Goal: Task Accomplishment & Management: Complete application form

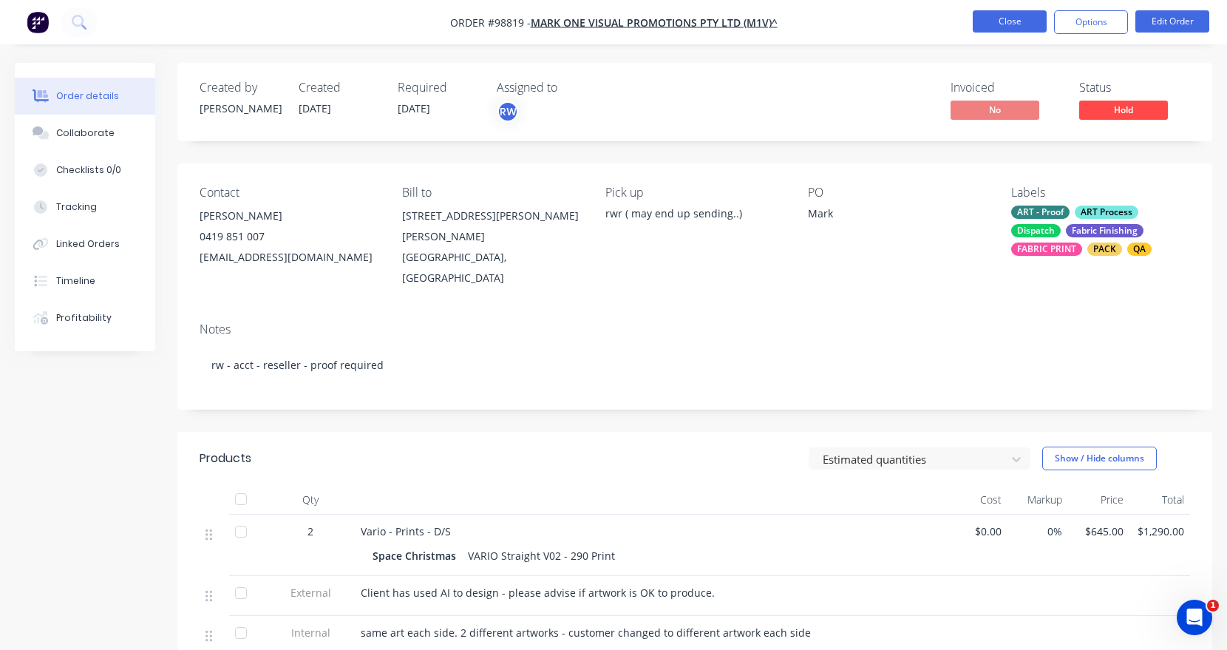
click at [1010, 21] on button "Close" at bounding box center [1010, 21] width 74 height 22
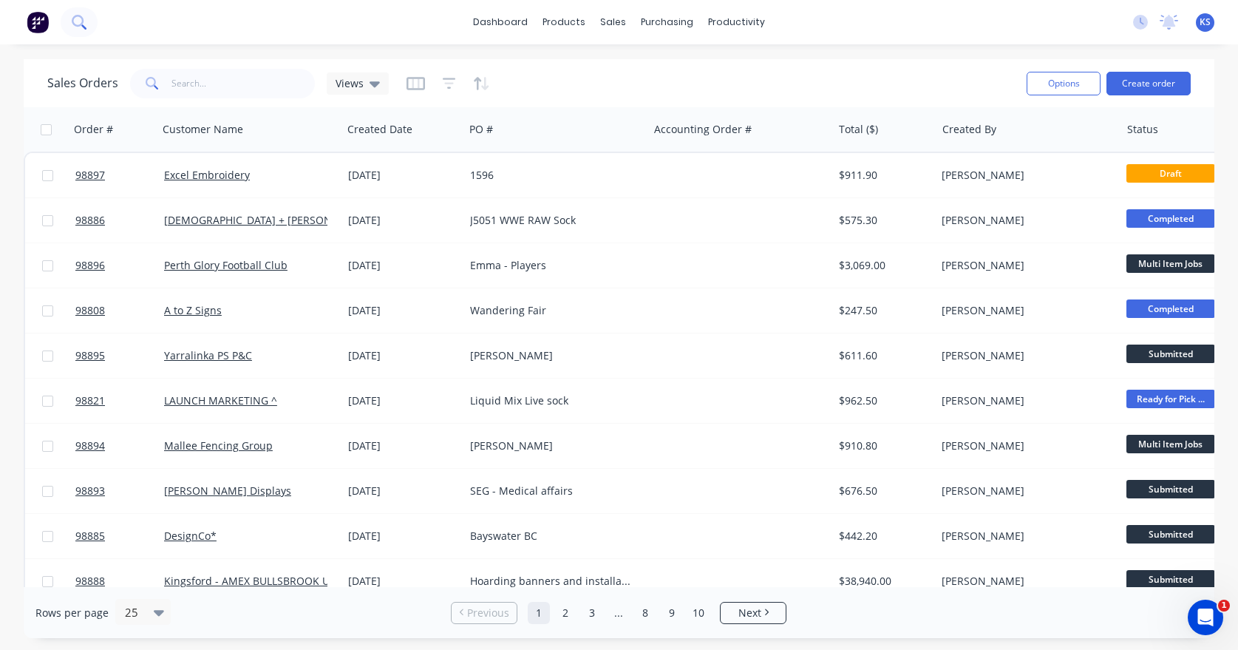
click at [81, 16] on icon at bounding box center [78, 21] width 12 height 12
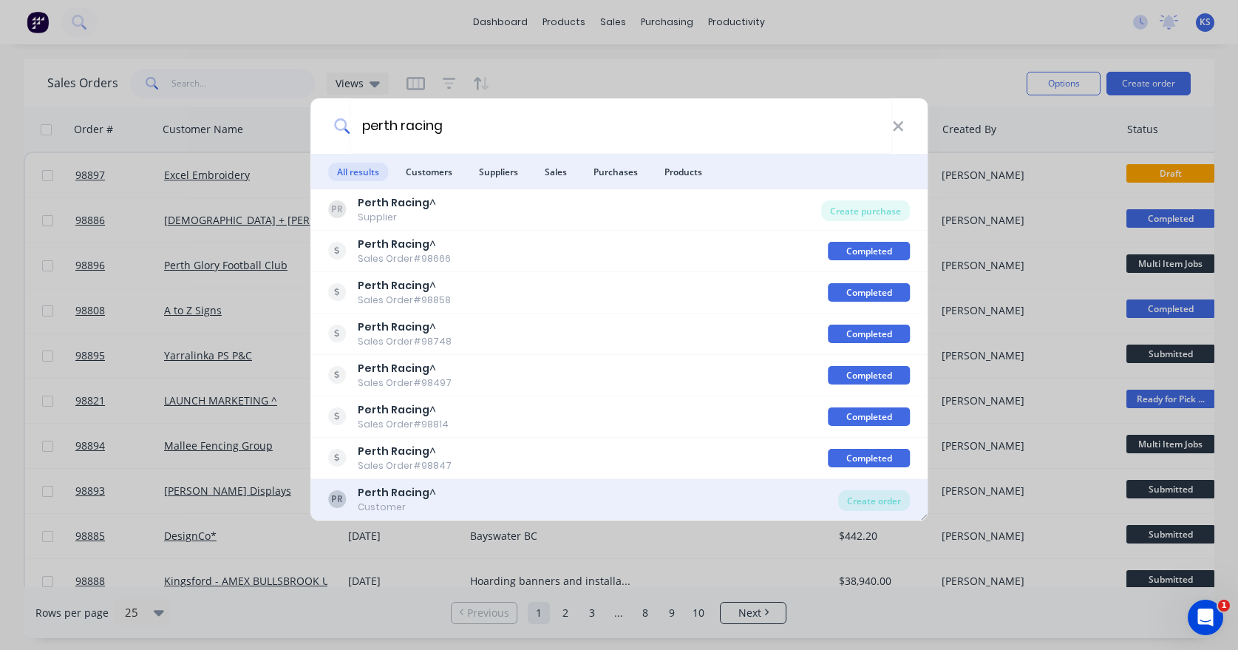
type input "perth racing"
click at [370, 510] on div "Customer" at bounding box center [397, 507] width 78 height 13
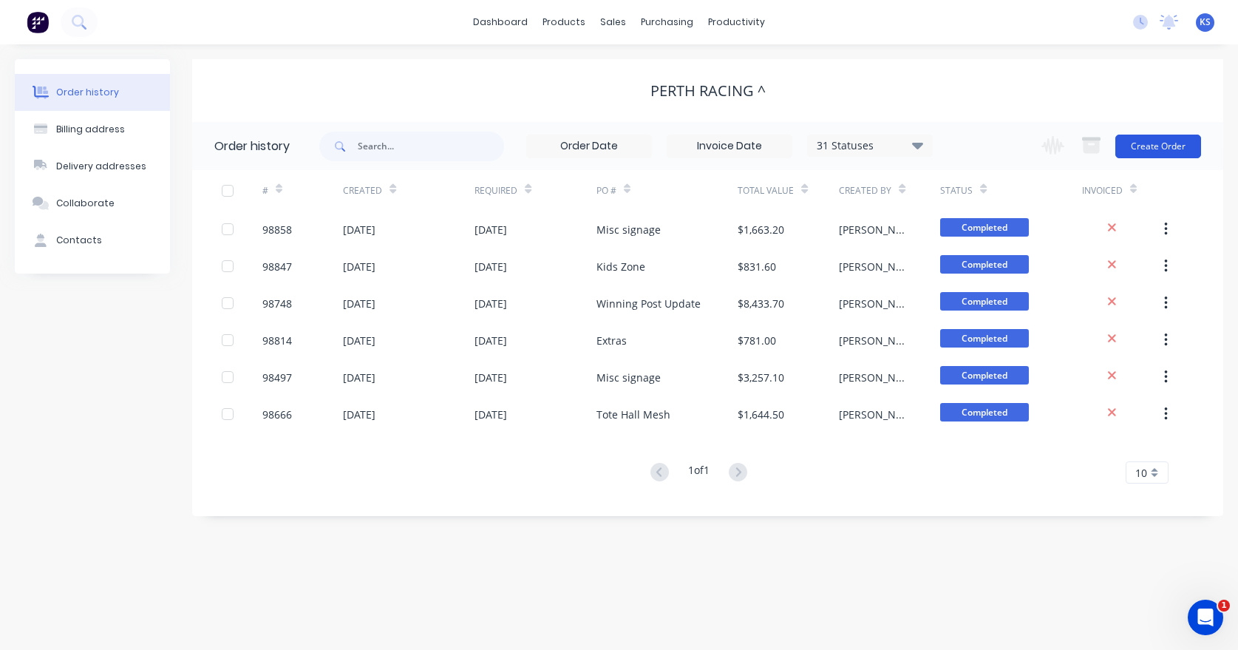
click at [1164, 146] on button "Create Order" at bounding box center [1159, 147] width 86 height 24
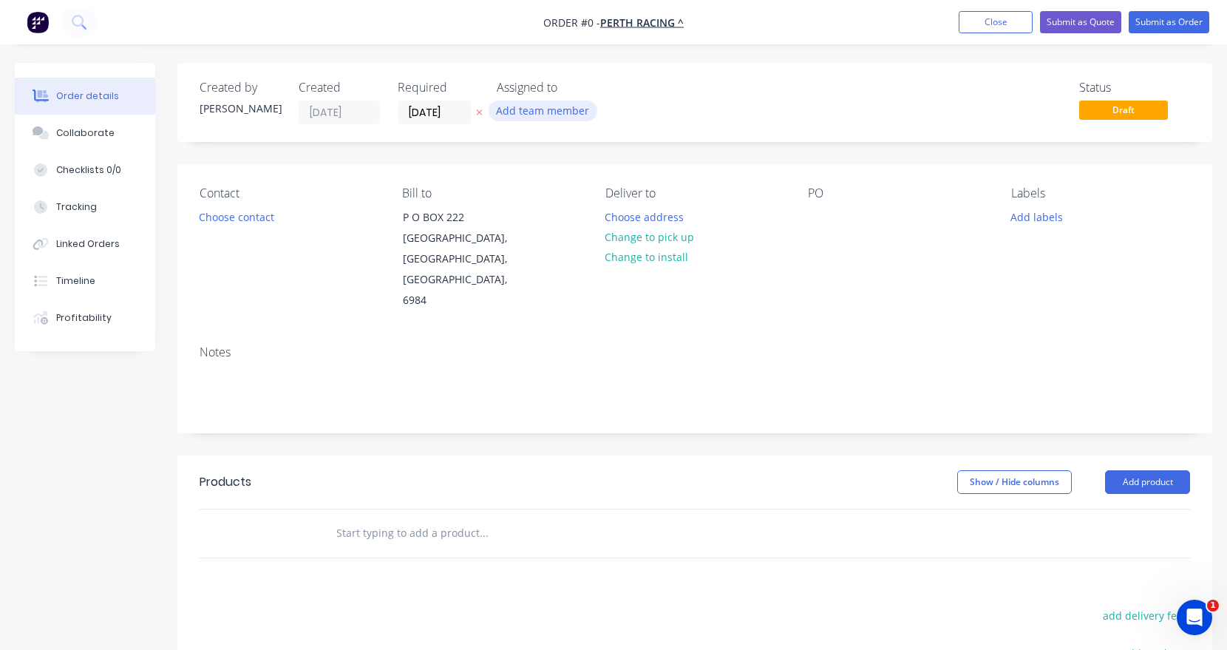
click at [529, 107] on button "Add team member" at bounding box center [543, 111] width 109 height 20
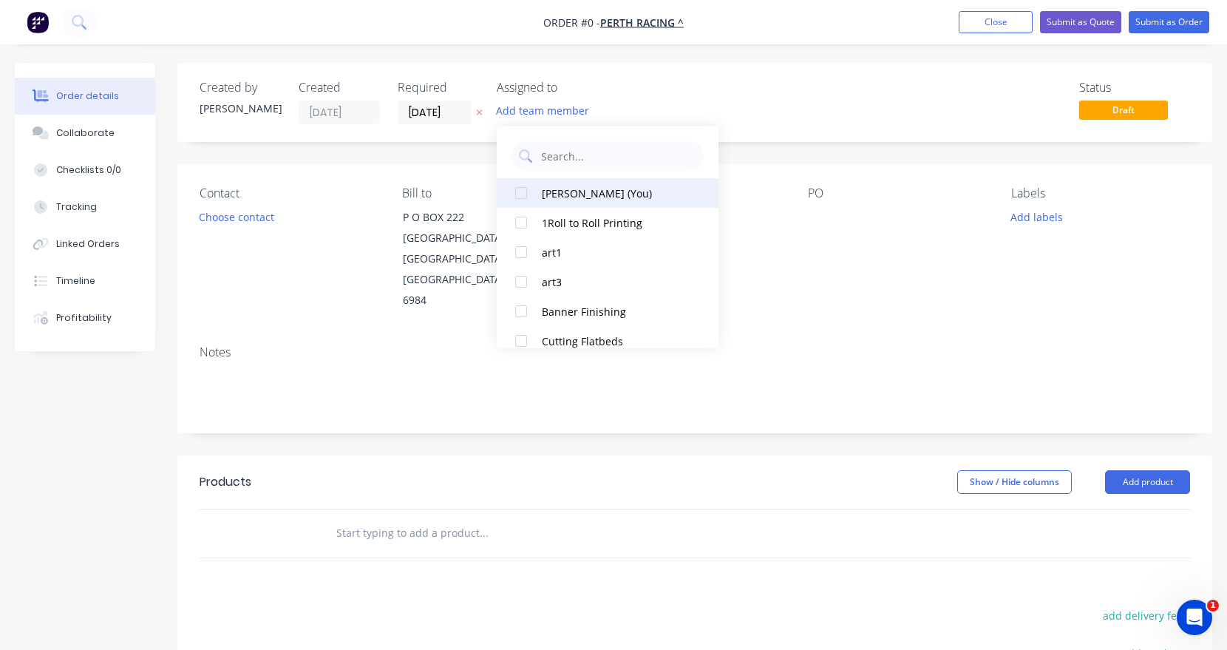
click at [529, 193] on div at bounding box center [521, 193] width 30 height 30
click at [423, 98] on div "Order details Collaborate Checklists 0/0 Tracking Linked Orders Timeline Profit…" at bounding box center [613, 499] width 1227 height 872
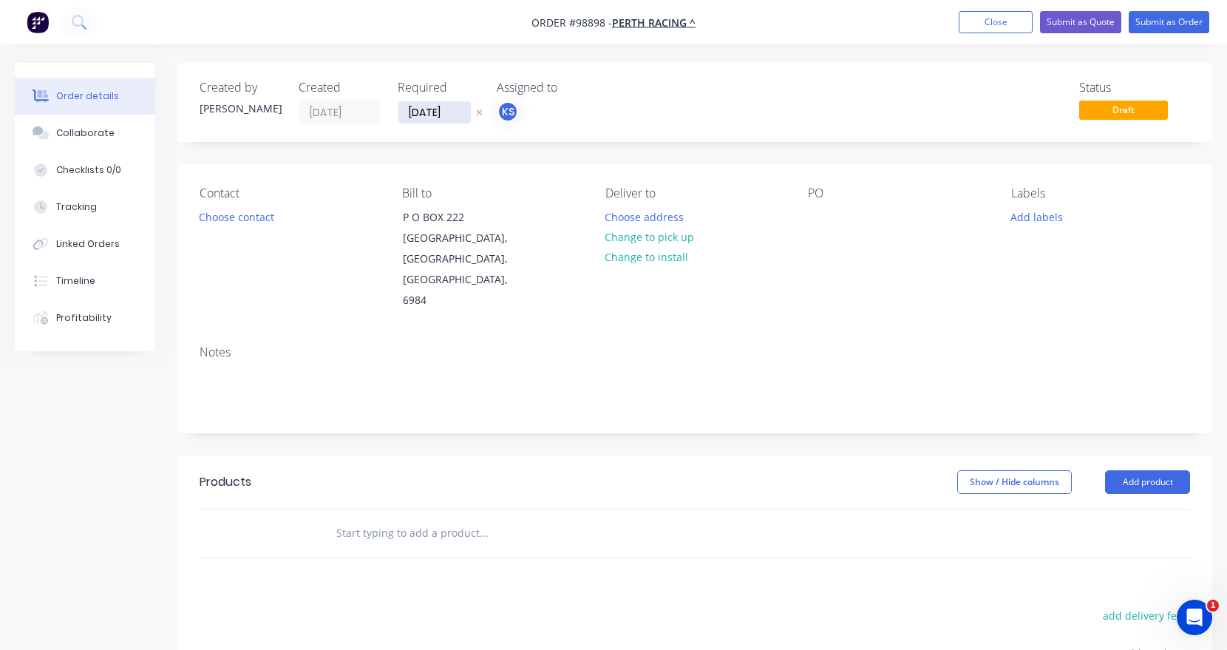
click at [452, 115] on input "[DATE]" at bounding box center [434, 112] width 72 height 22
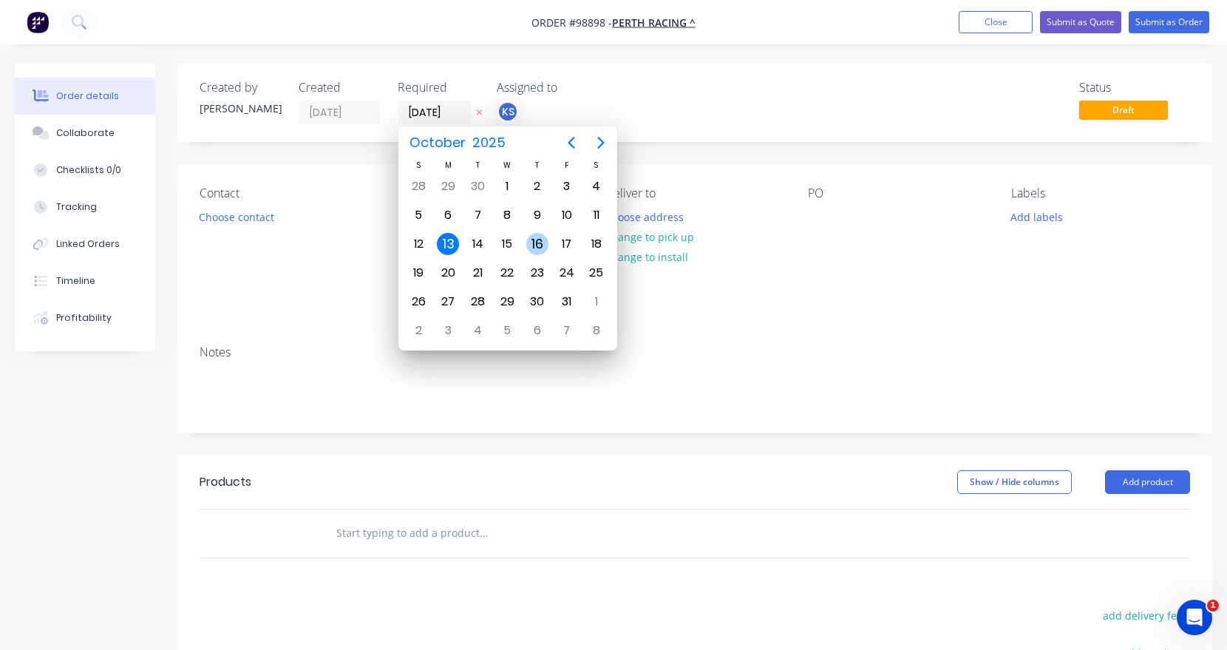
click at [532, 243] on div "16" at bounding box center [537, 244] width 22 height 22
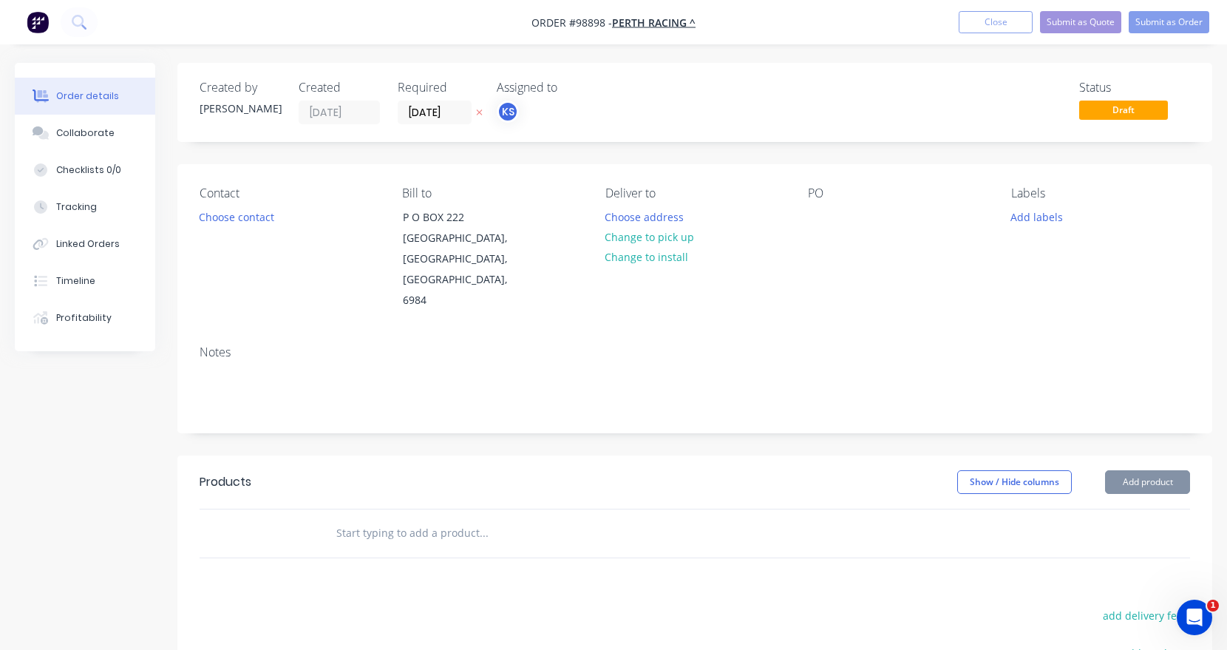
type input "[DATE]"
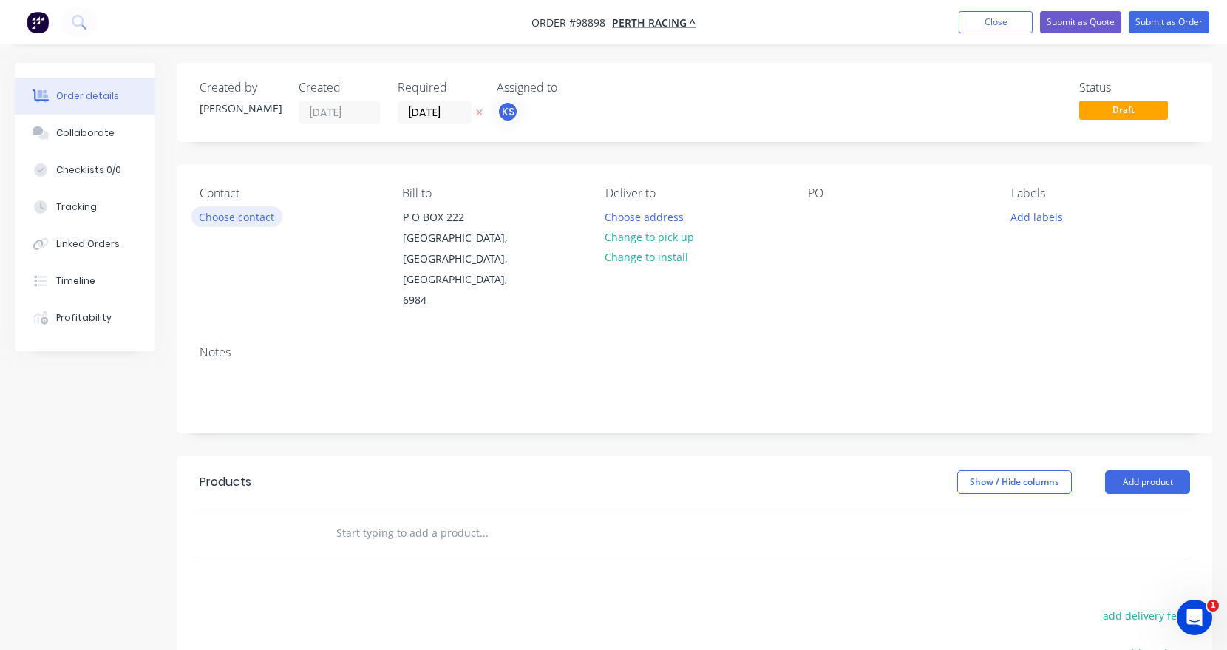
click at [271, 212] on button "Choose contact" at bounding box center [236, 216] width 91 height 20
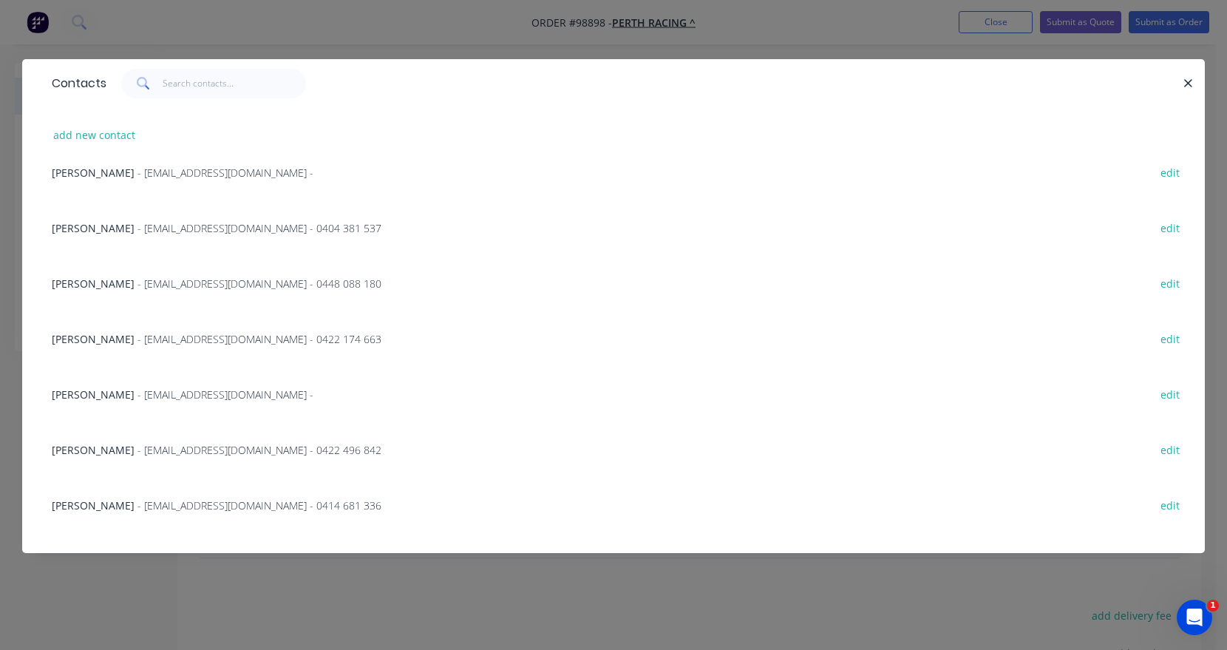
scroll to position [331, 0]
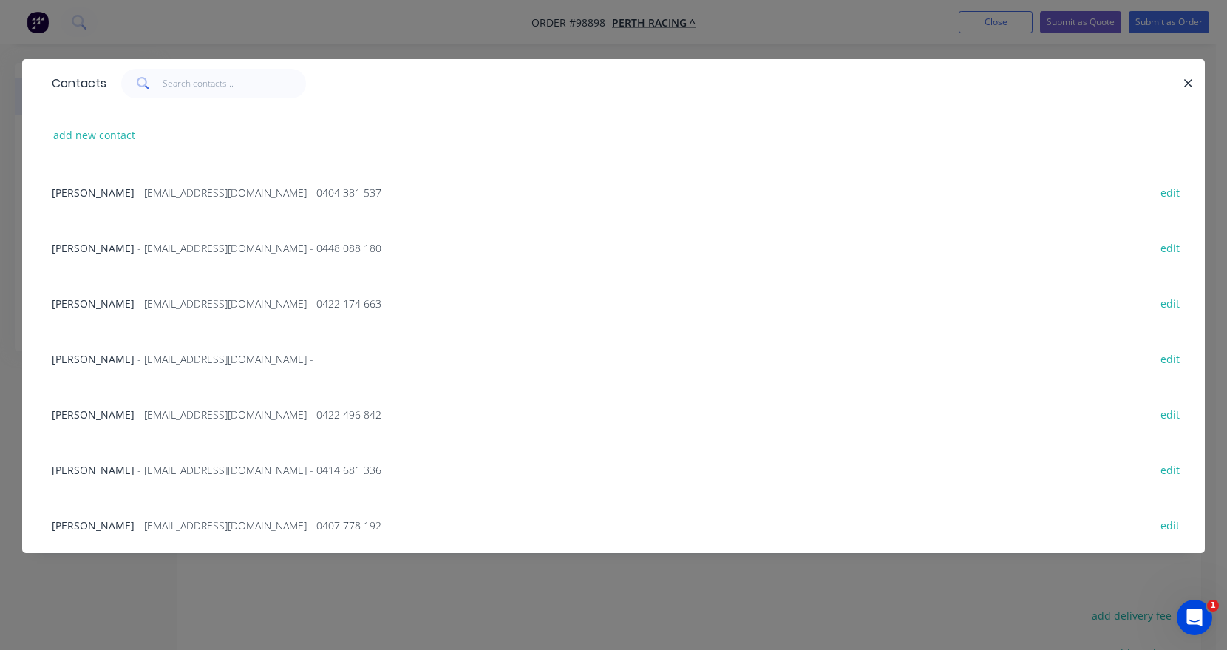
click at [135, 459] on div "[PERSON_NAME] - [EMAIL_ADDRESS][DOMAIN_NAME] - 0414 681 336 edit" at bounding box center [613, 468] width 1139 height 55
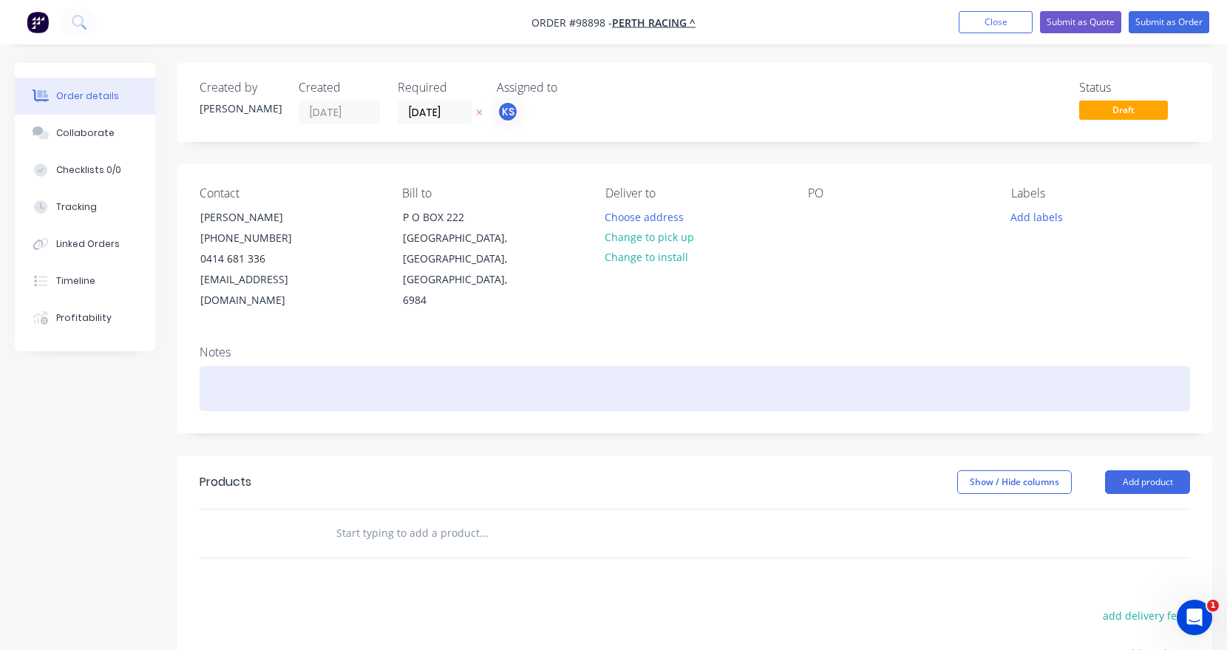
click at [207, 373] on div at bounding box center [695, 388] width 991 height 45
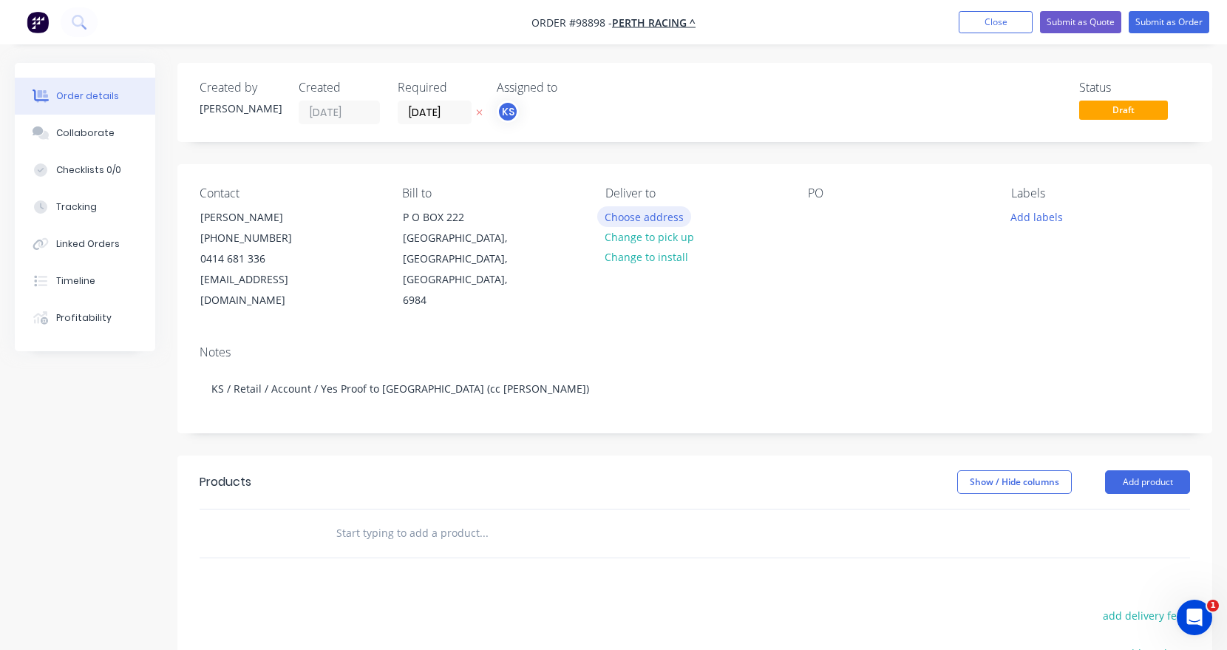
click at [642, 216] on button "Choose address" at bounding box center [644, 216] width 95 height 20
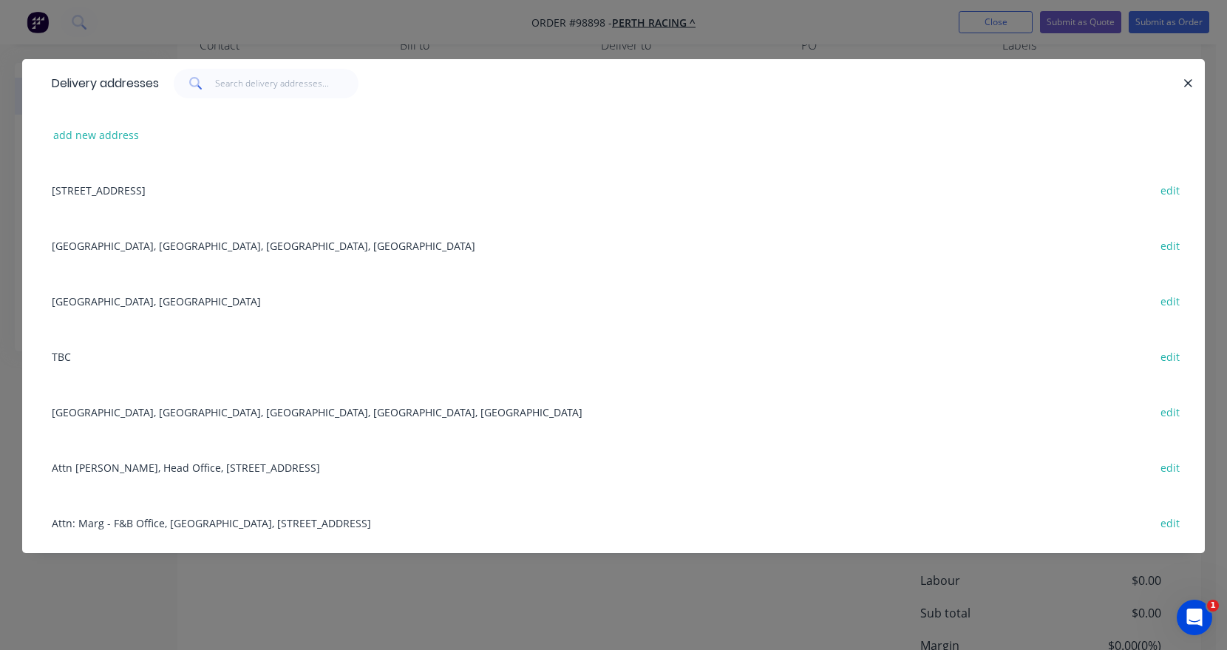
scroll to position [0, 0]
click at [1162, 356] on button "edit" at bounding box center [1170, 357] width 35 height 20
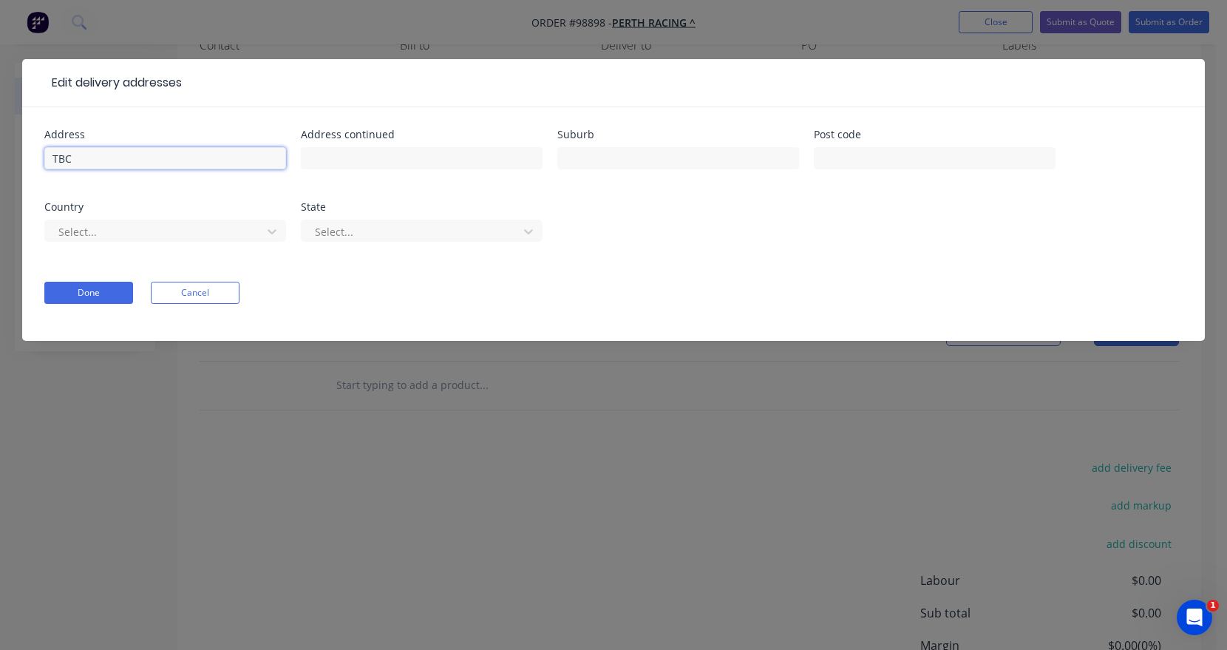
drag, startPoint x: 86, startPoint y: 162, endPoint x: 22, endPoint y: 160, distance: 63.6
click at [22, 160] on div "Address TBC Address continued Suburb Post code Country Select... State Select..…" at bounding box center [613, 224] width 1183 height 234
type input "Head Office"
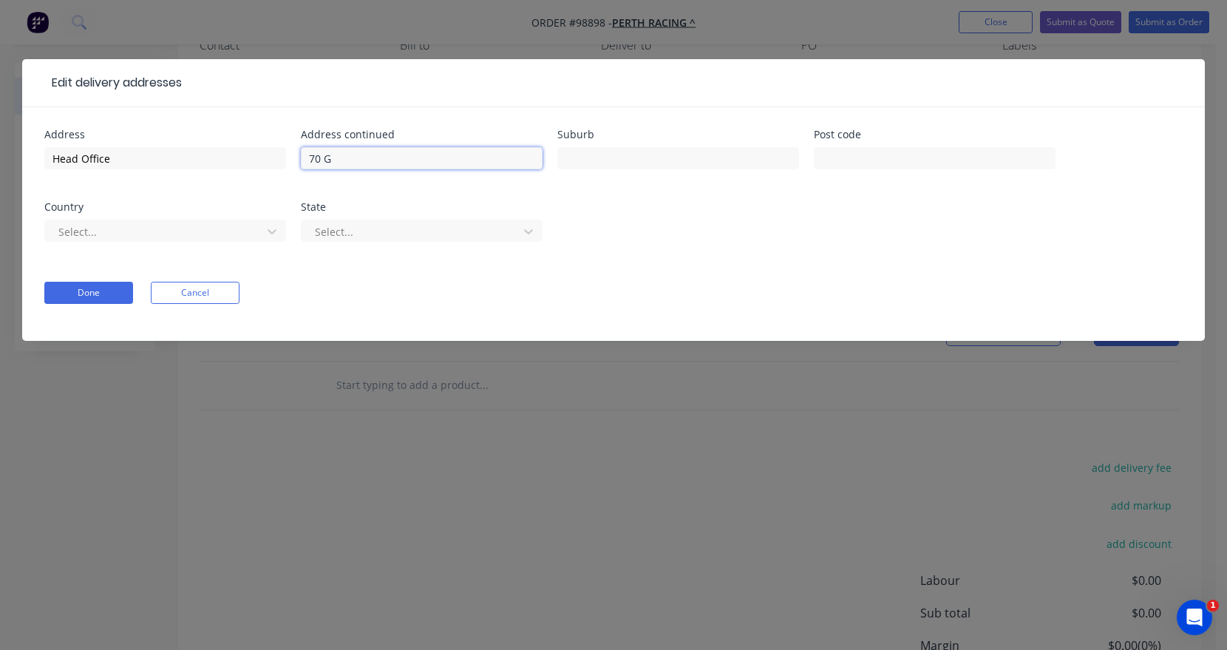
type input "[STREET_ADDRESS]"
click at [603, 162] on input "text" at bounding box center [678, 158] width 242 height 22
type input "Ascot"
click at [99, 232] on div at bounding box center [155, 232] width 197 height 18
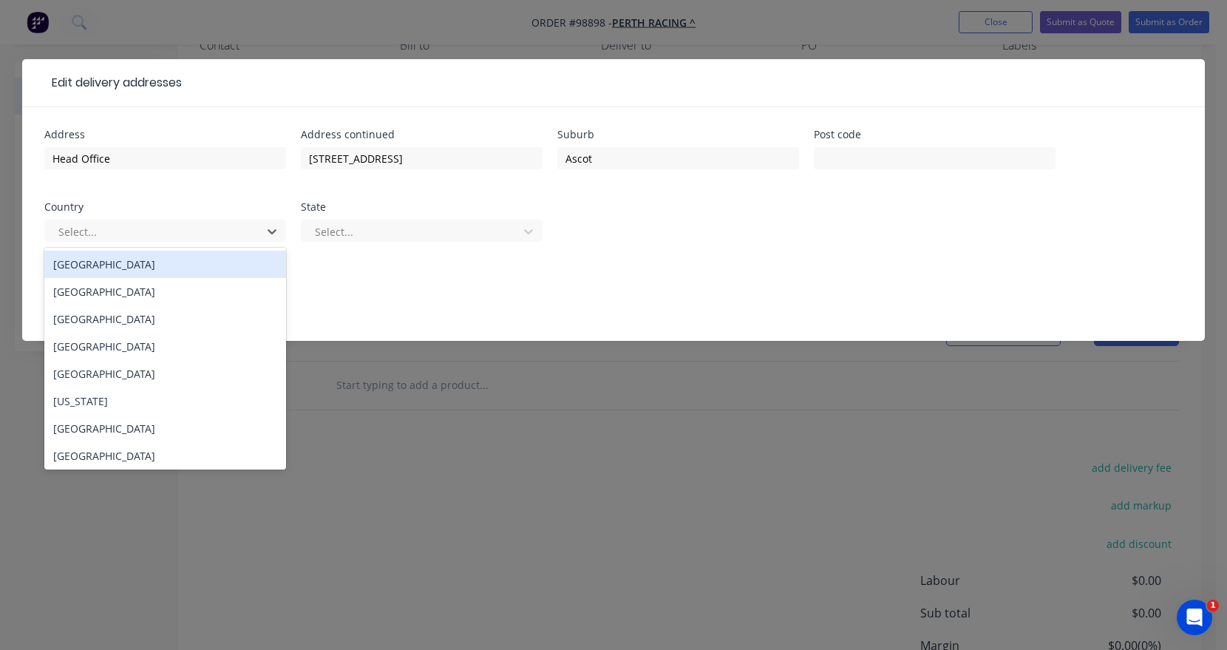
click at [99, 265] on div "[GEOGRAPHIC_DATA]" at bounding box center [165, 264] width 242 height 27
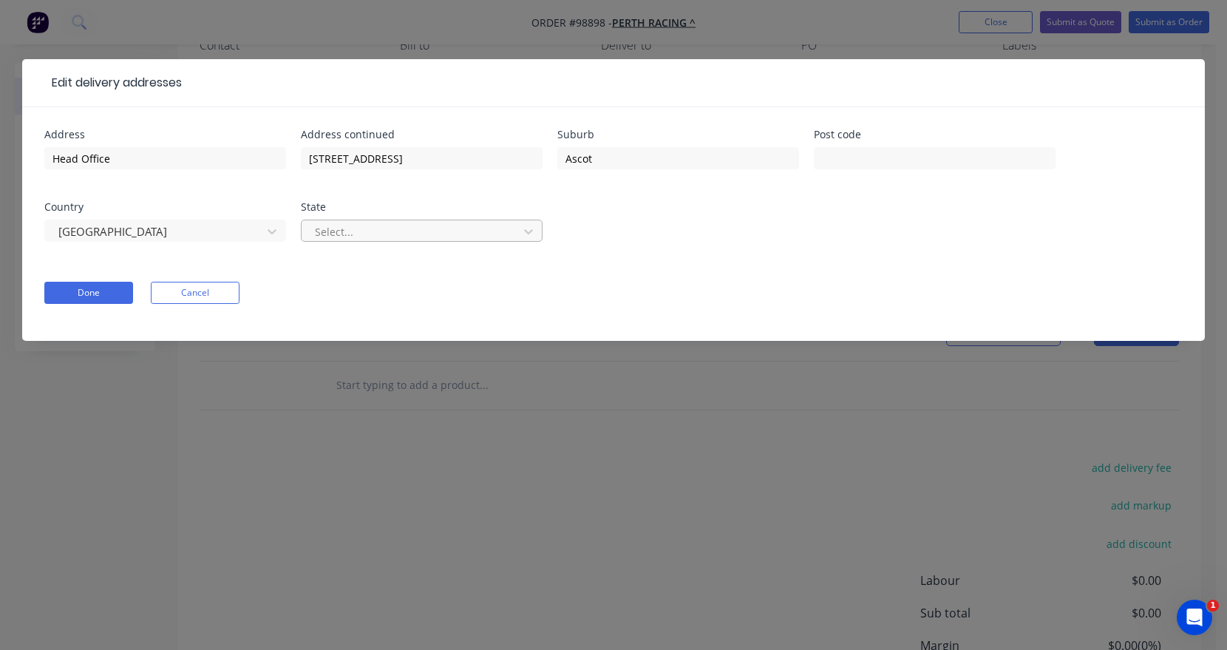
click at [395, 226] on div at bounding box center [411, 232] width 197 height 18
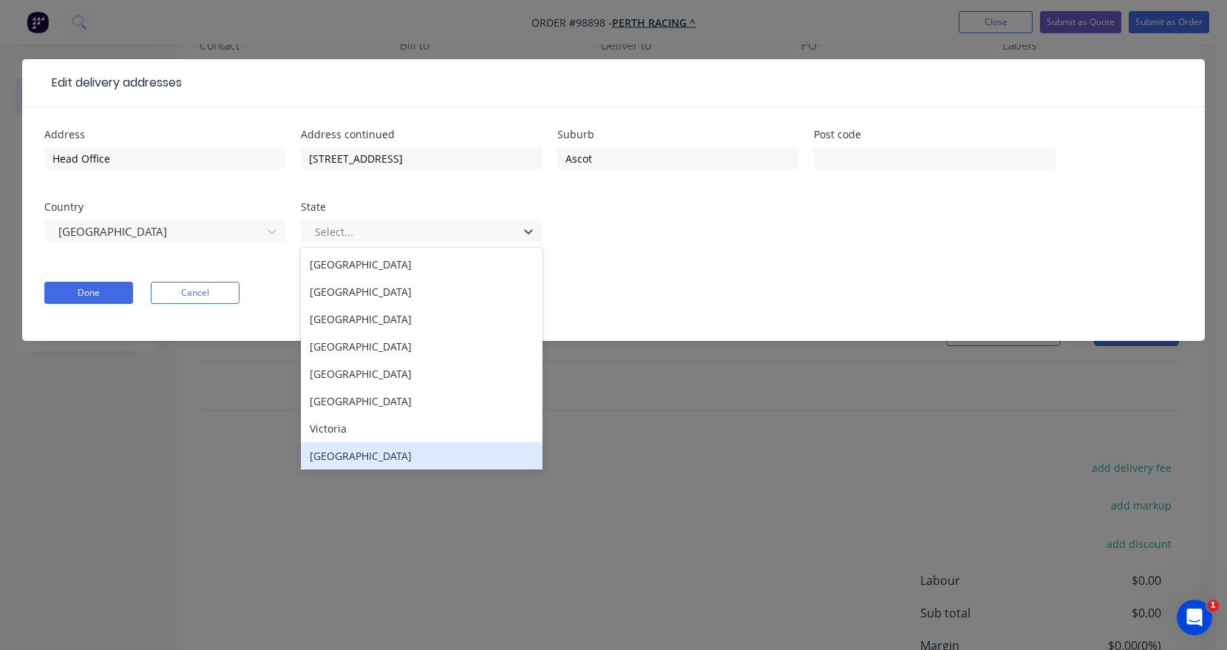
click at [368, 458] on div "[GEOGRAPHIC_DATA]" at bounding box center [422, 455] width 242 height 27
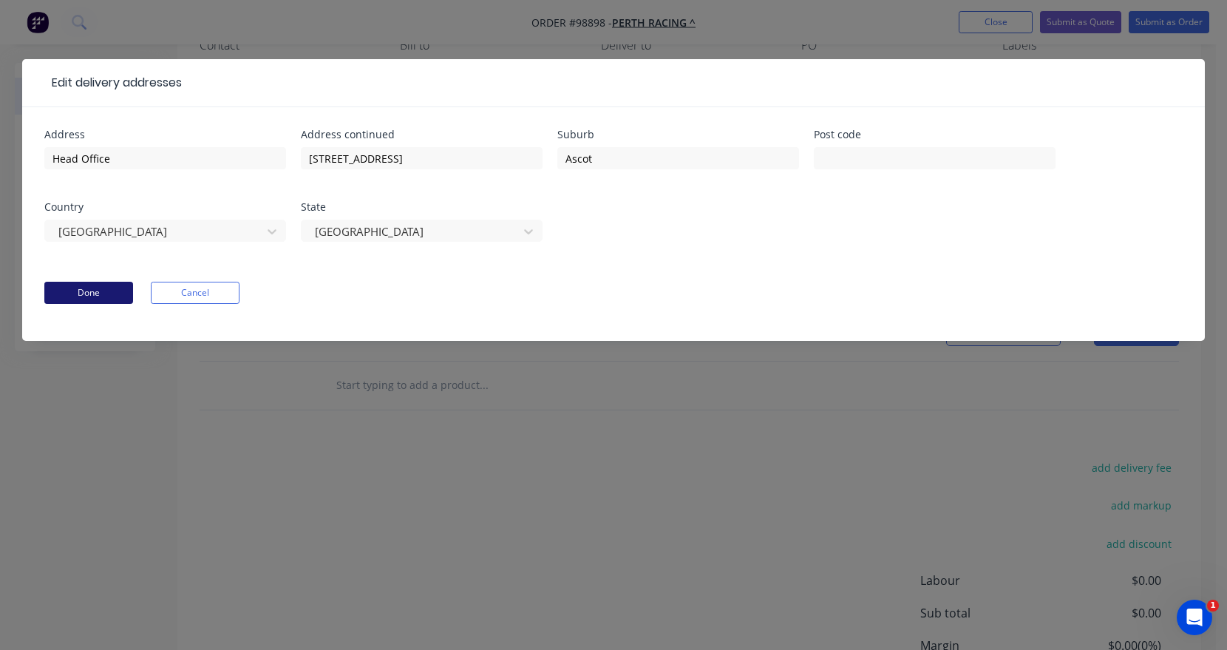
click at [66, 286] on button "Done" at bounding box center [88, 293] width 89 height 22
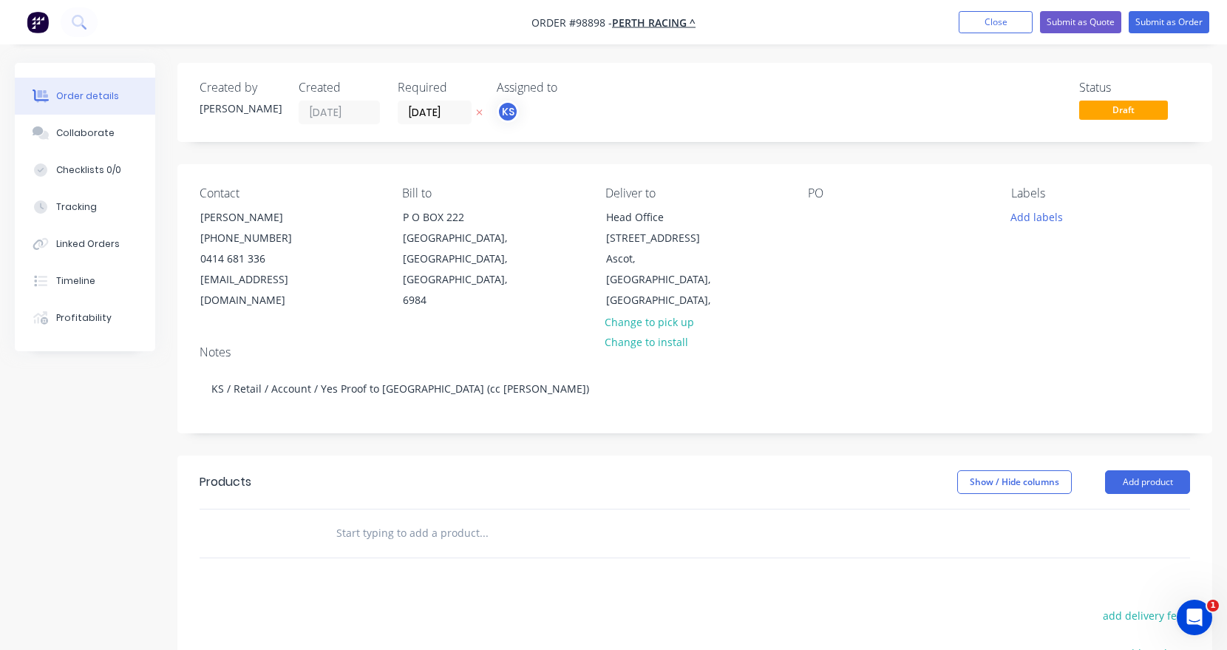
click at [375, 520] on input "text" at bounding box center [484, 533] width 296 height 30
click at [413, 518] on input "text" at bounding box center [484, 533] width 296 height 30
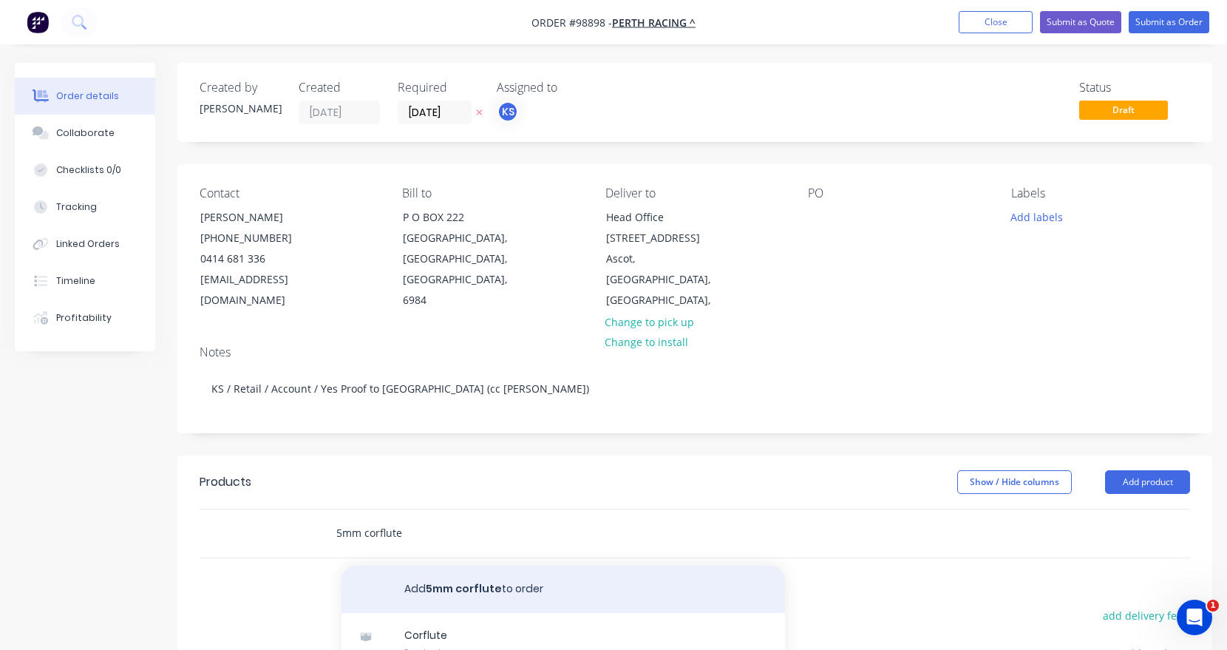
type input "5mm corflute"
click at [395, 571] on button "Add 5mm corflute to order" at bounding box center [564, 589] width 444 height 47
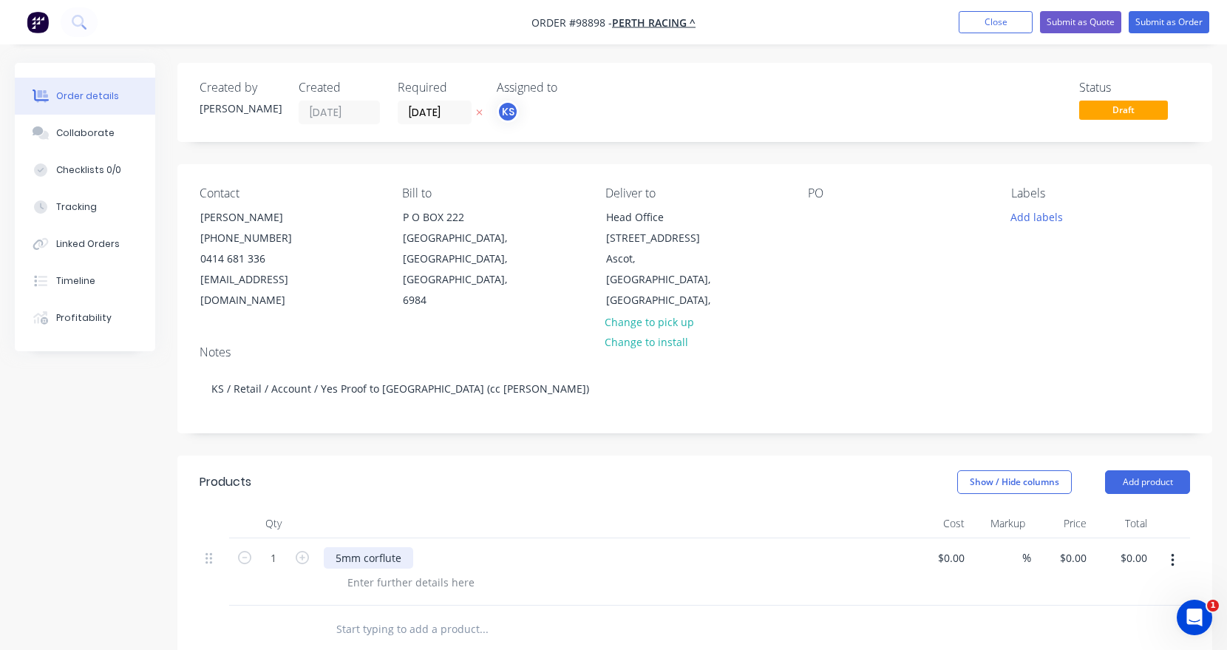
click at [404, 547] on div "5mm corflute" at bounding box center [368, 557] width 89 height 21
click at [404, 571] on div at bounding box center [411, 581] width 151 height 21
click at [399, 571] on div at bounding box center [411, 581] width 151 height 21
click at [1136, 547] on input "0.00" at bounding box center [1136, 557] width 34 height 21
type input "65"
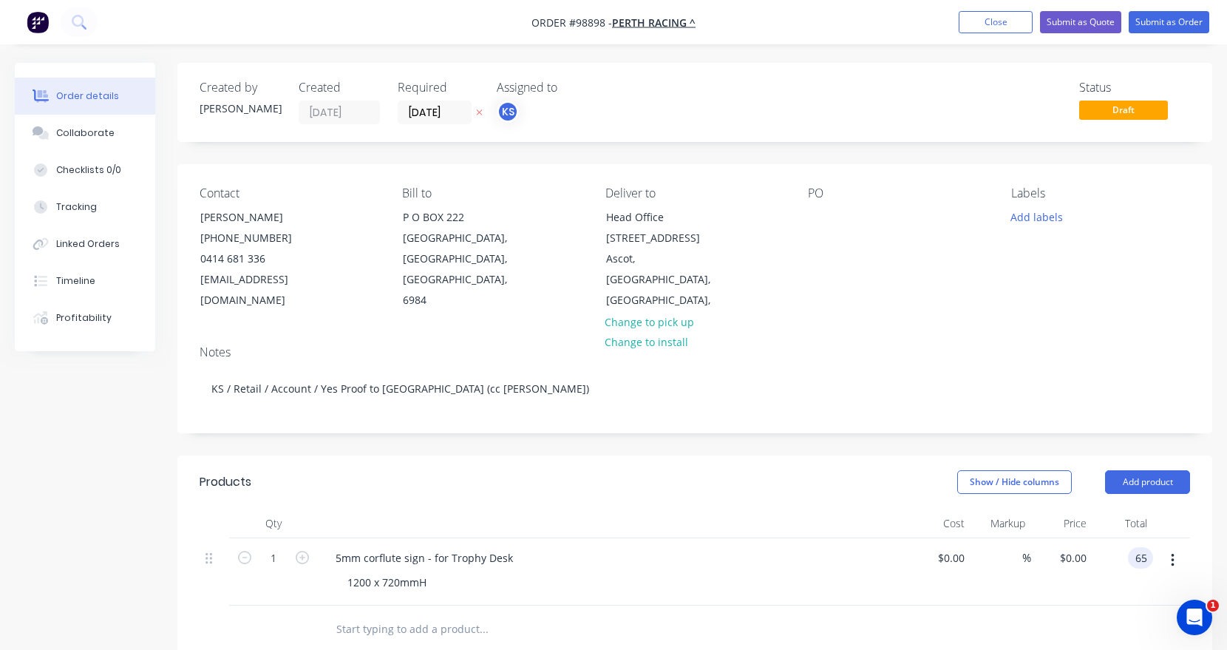
type input "$65.00"
click at [1125, 558] on div "$65.00 $65.00" at bounding box center [1123, 571] width 61 height 67
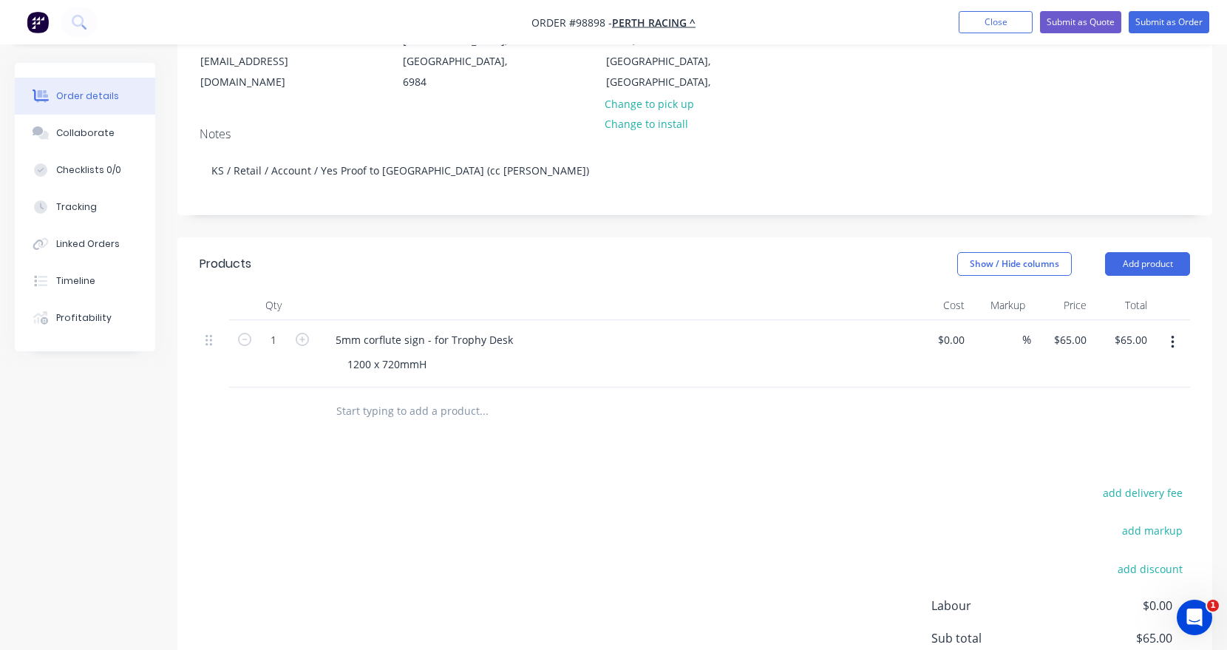
scroll to position [296, 0]
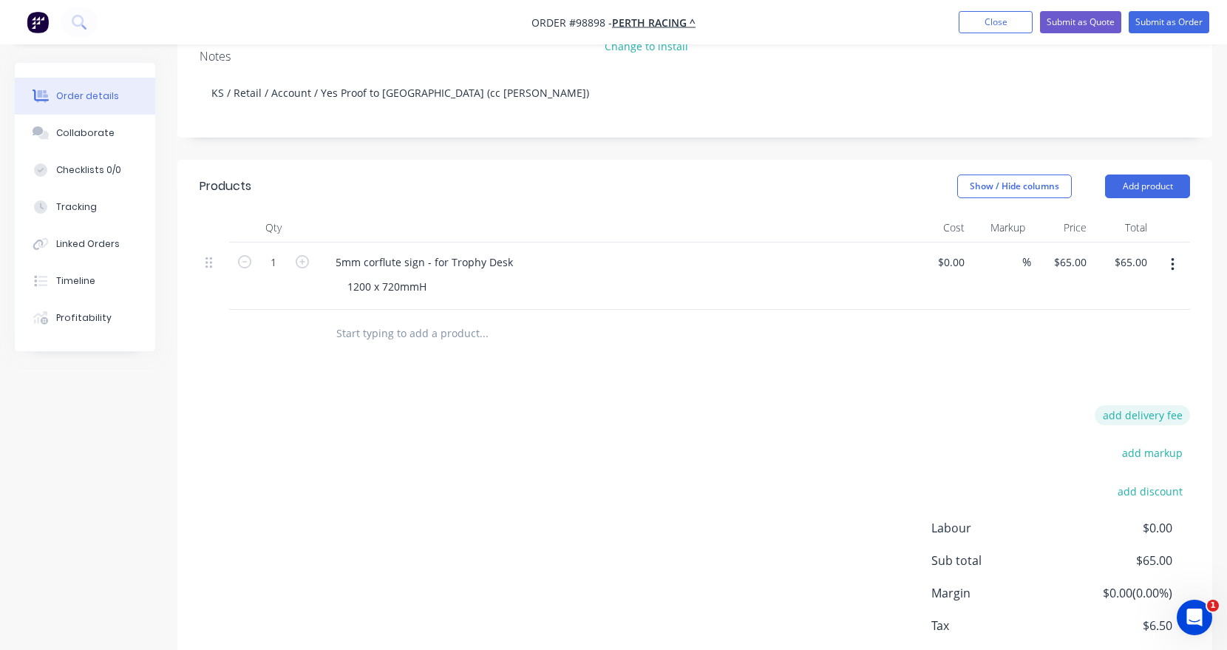
click at [1161, 405] on button "add delivery fee" at bounding box center [1142, 415] width 95 height 20
type input "55"
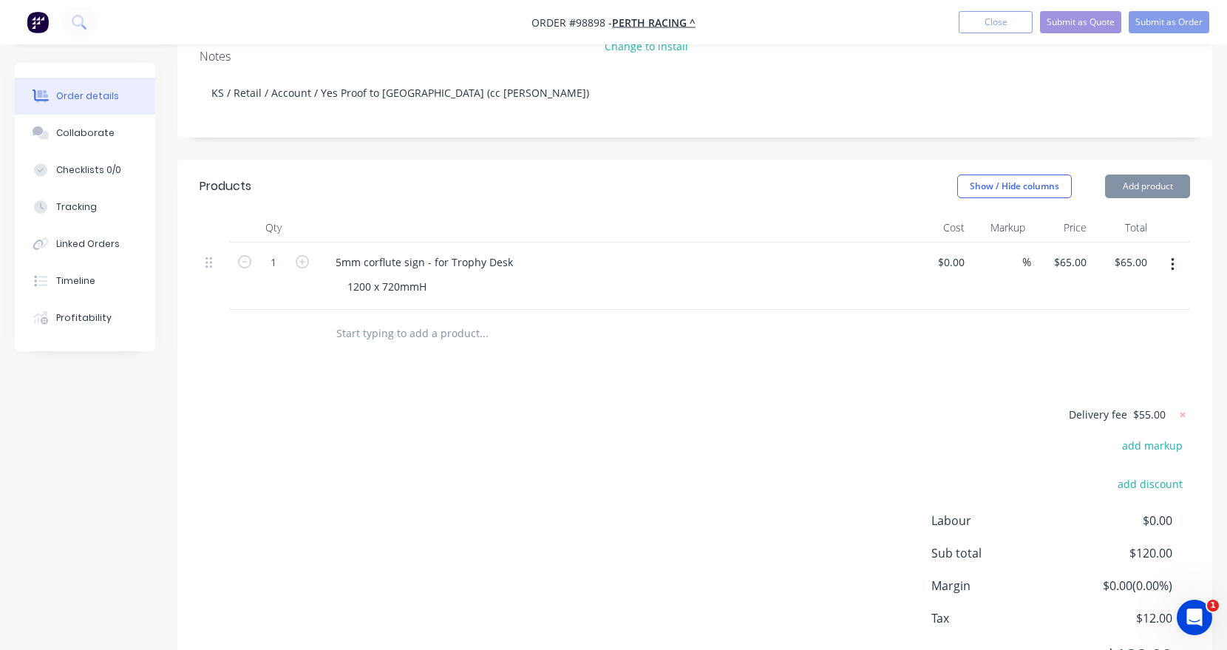
click at [1009, 336] on div at bounding box center [695, 334] width 991 height 48
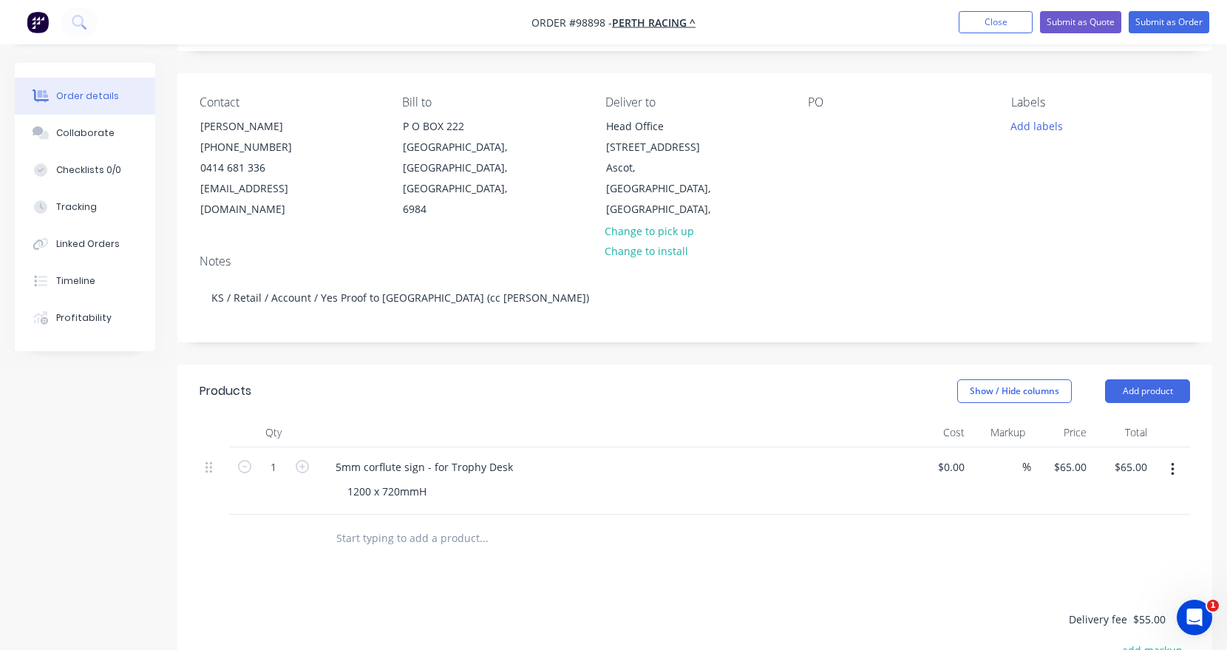
scroll to position [74, 0]
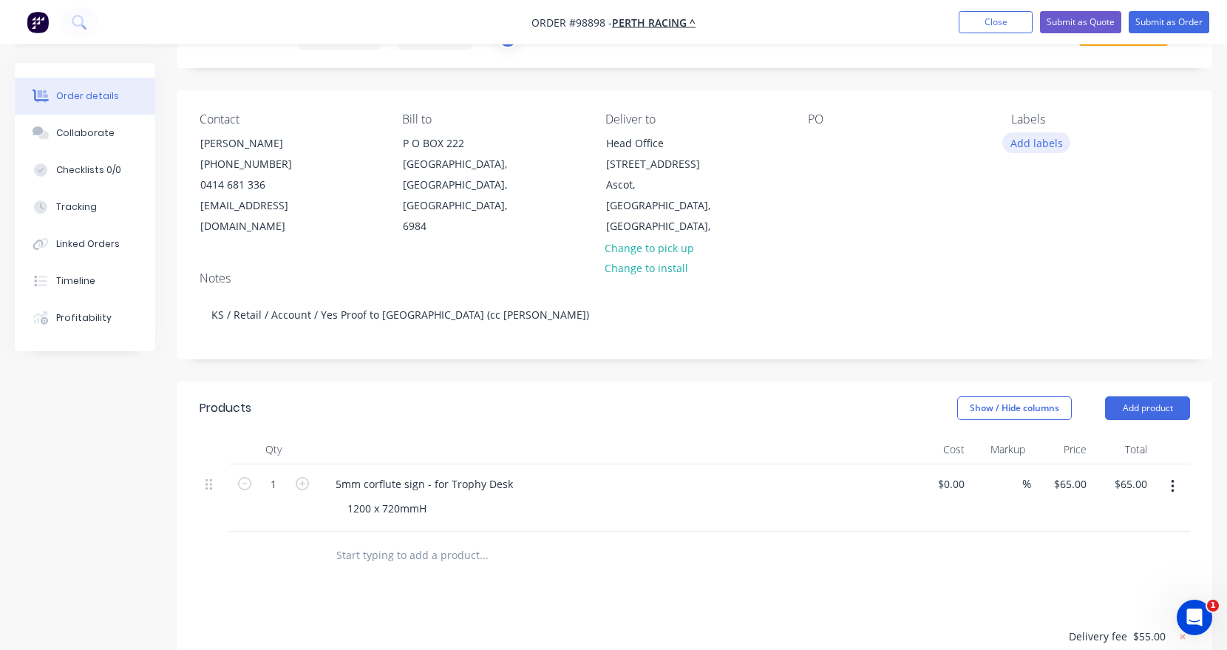
click at [1042, 143] on button "Add labels" at bounding box center [1037, 142] width 68 height 20
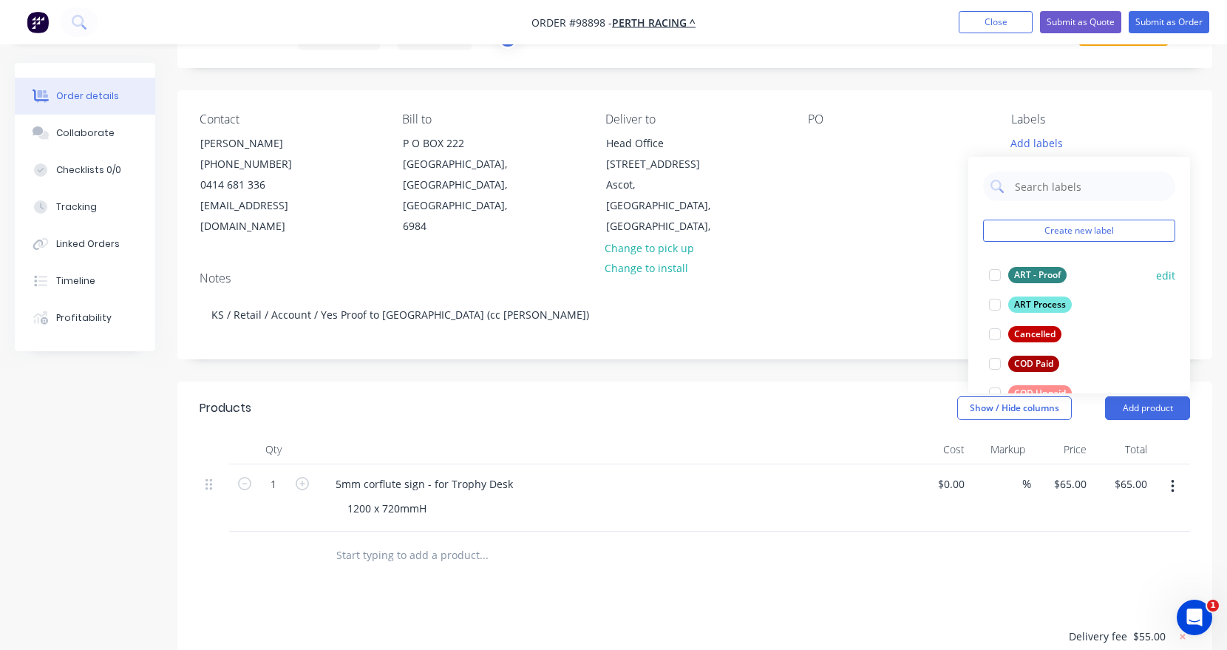
click at [1000, 272] on div at bounding box center [995, 275] width 30 height 30
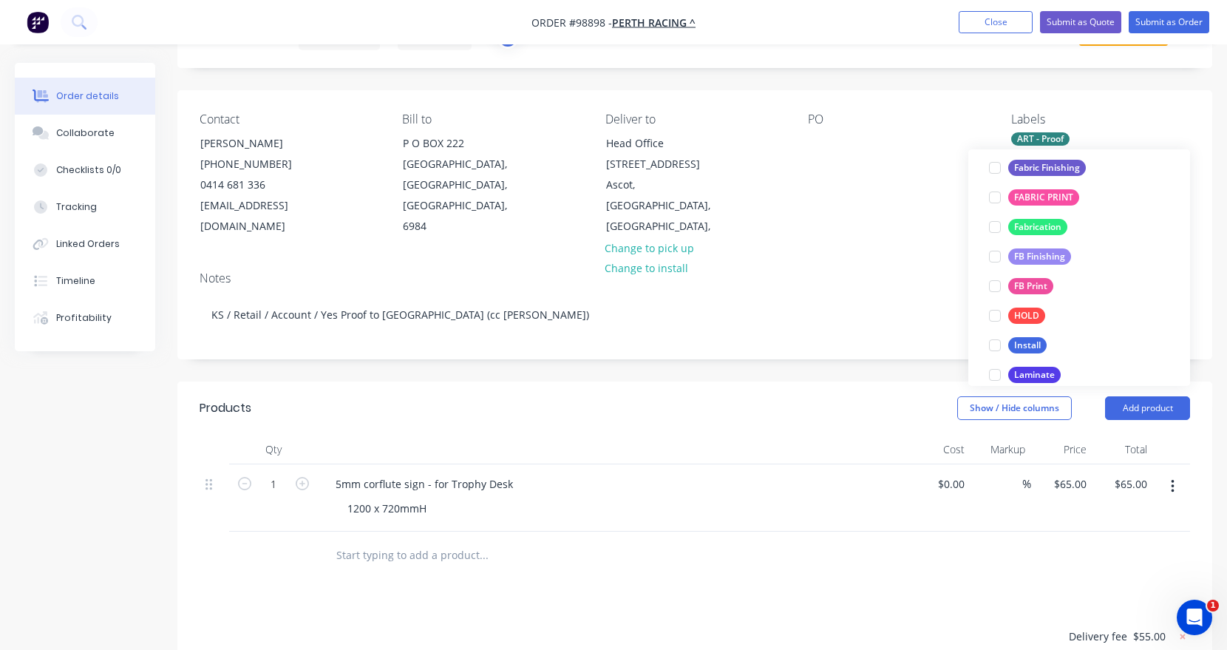
scroll to position [333, 0]
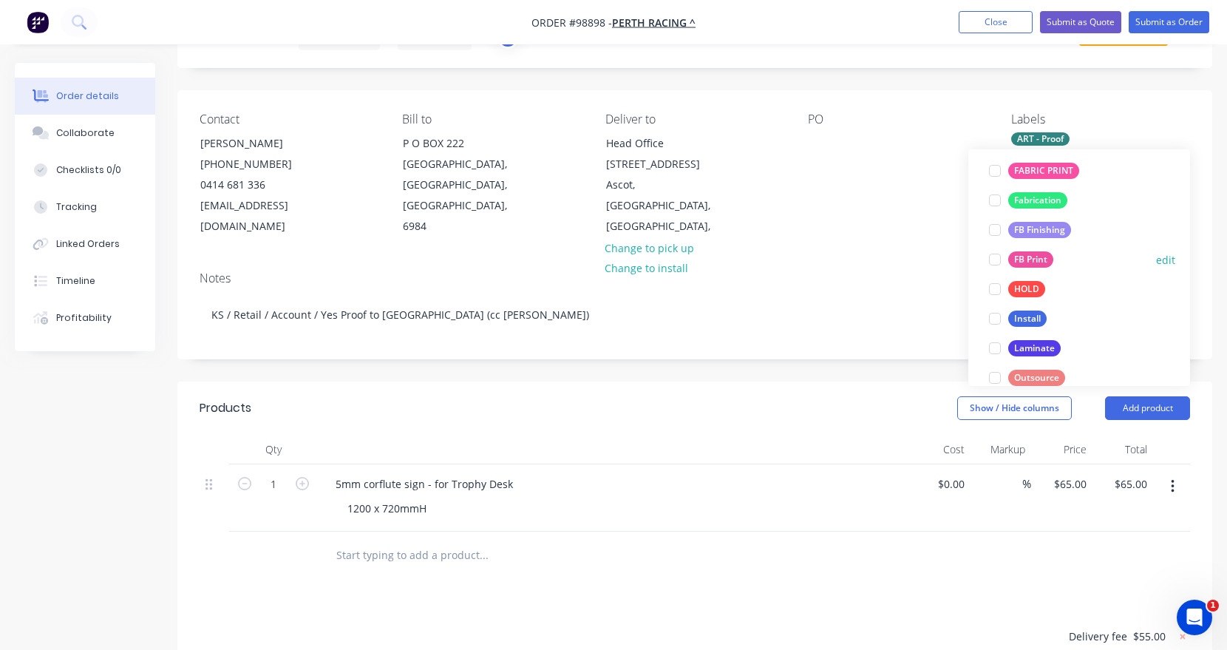
click at [991, 260] on div at bounding box center [995, 260] width 30 height 30
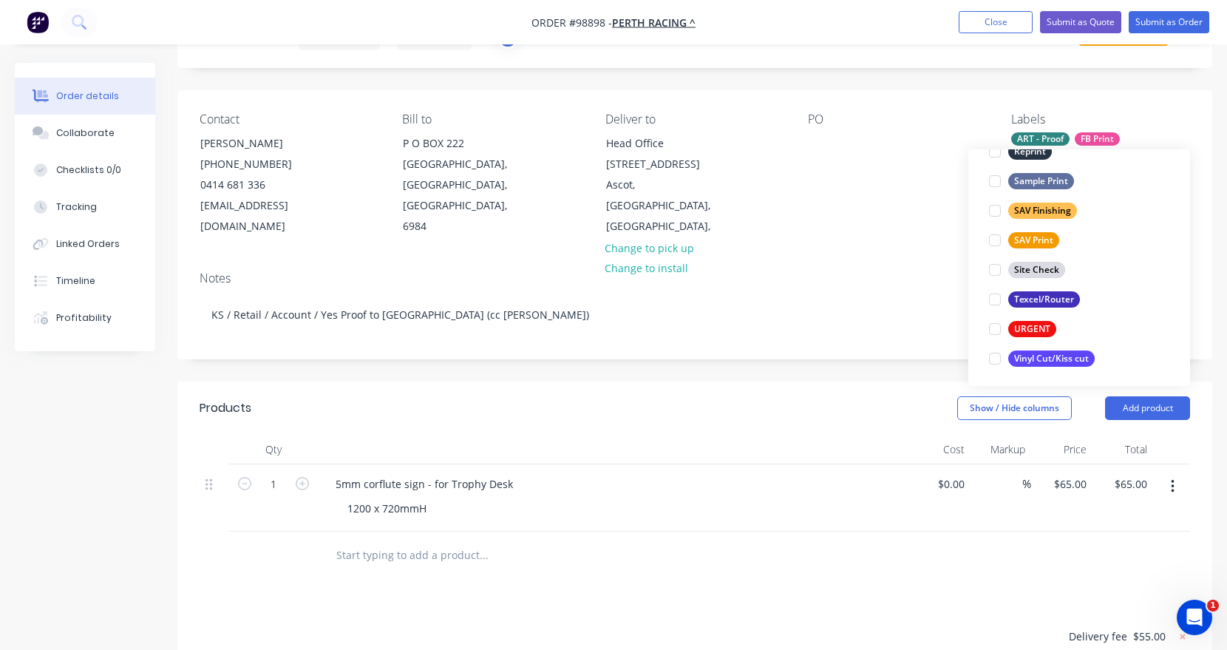
scroll to position [710, 0]
click at [996, 293] on div at bounding box center [995, 297] width 30 height 30
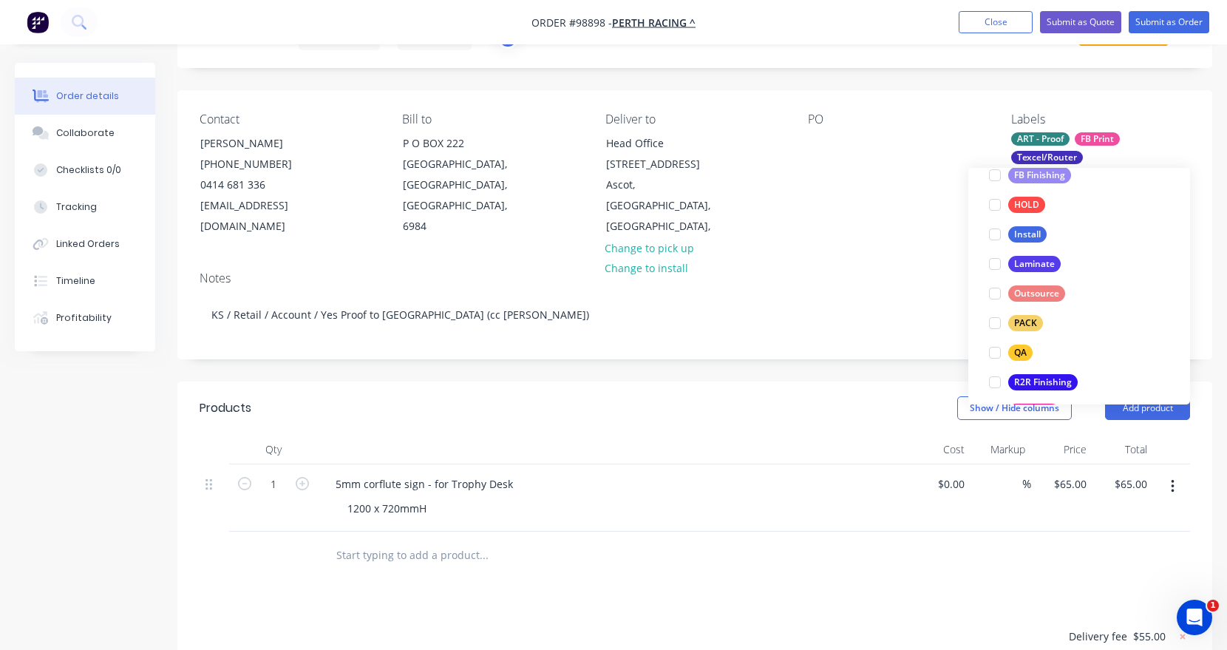
scroll to position [506, 0]
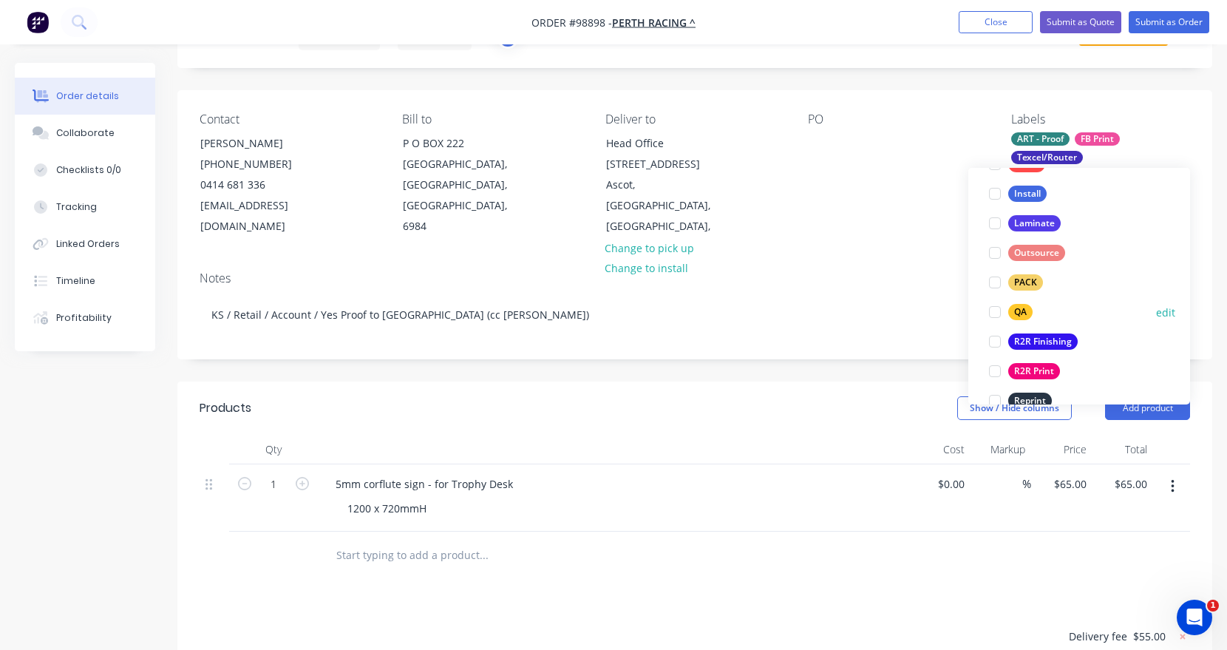
click at [991, 309] on div at bounding box center [995, 312] width 30 height 30
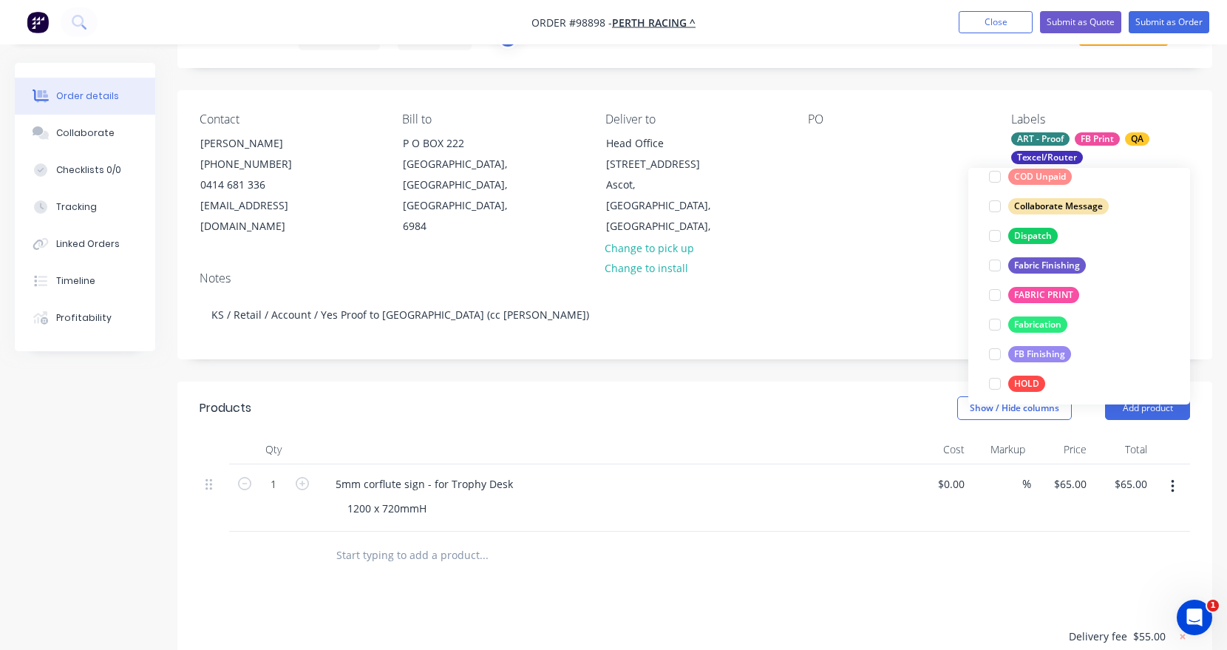
scroll to position [323, 0]
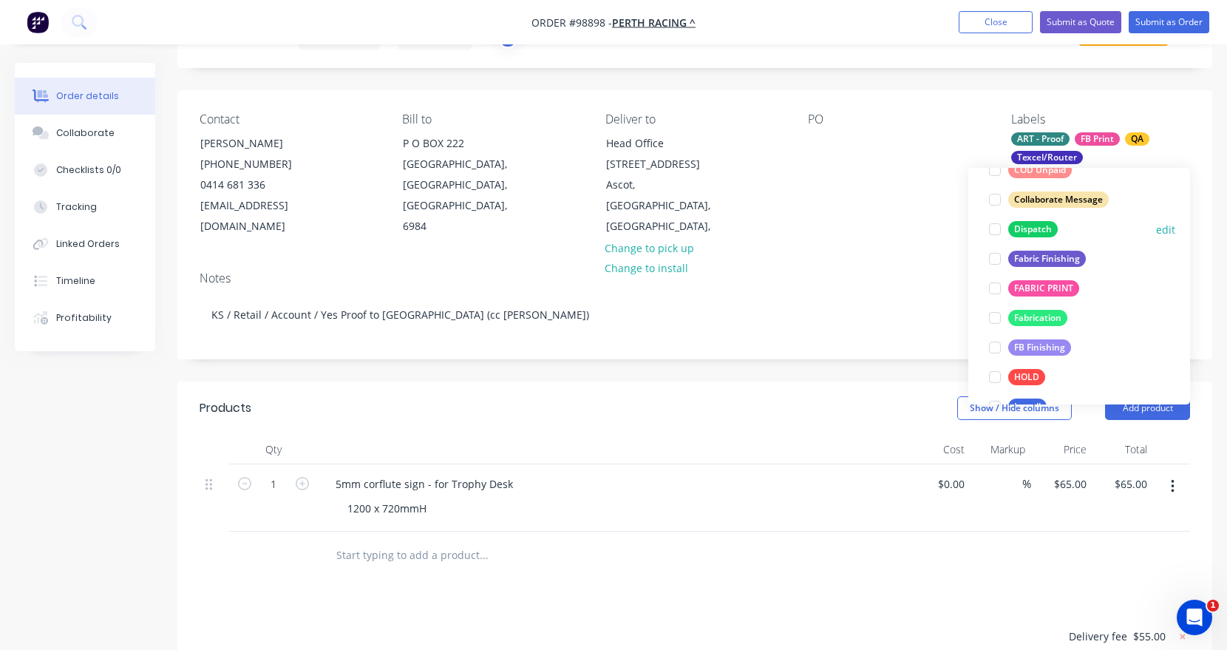
click at [992, 233] on div at bounding box center [995, 229] width 30 height 30
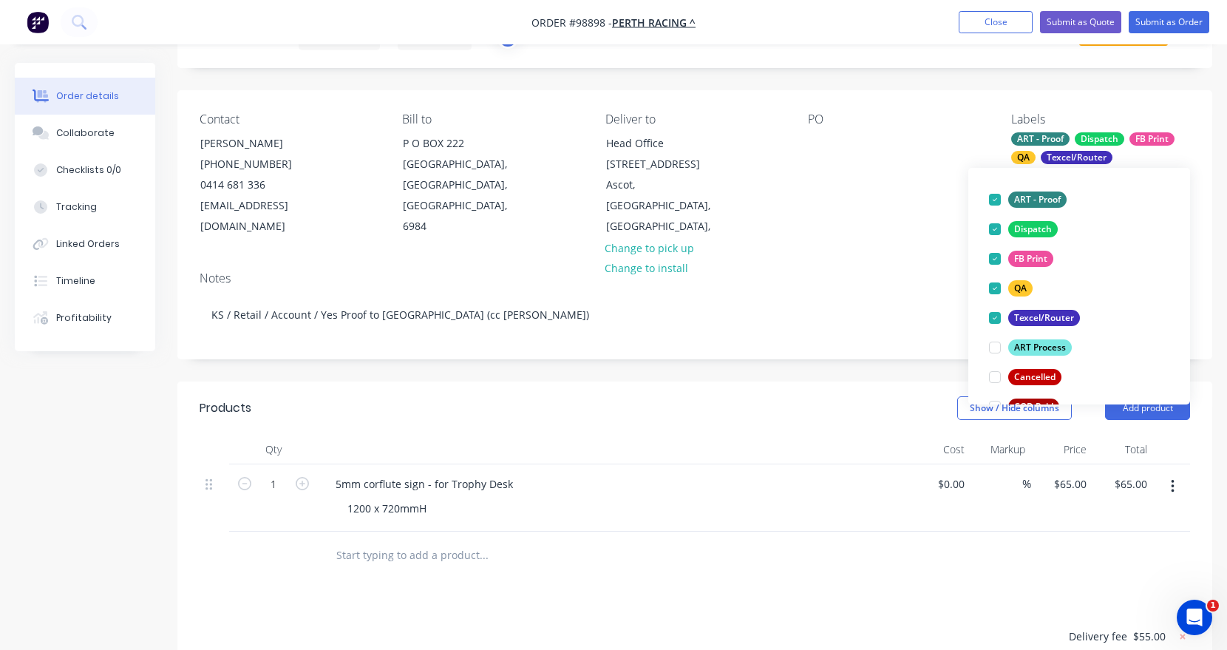
click at [462, 540] on input "text" at bounding box center [484, 555] width 296 height 30
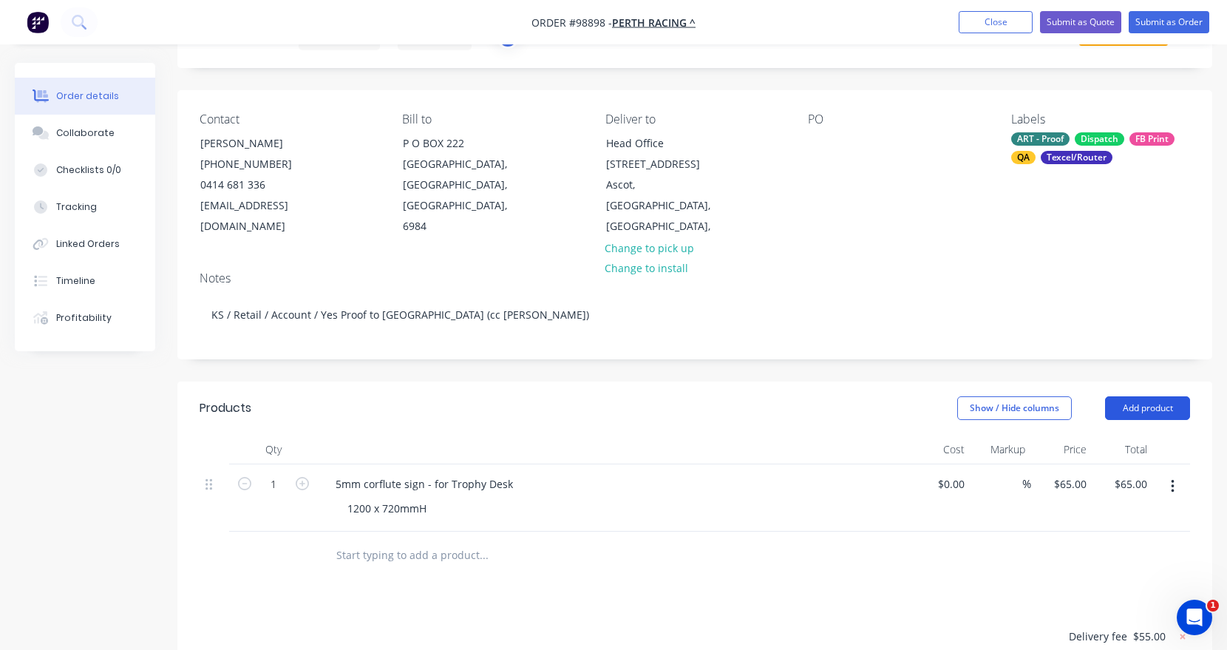
click at [1120, 396] on button "Add product" at bounding box center [1147, 408] width 85 height 24
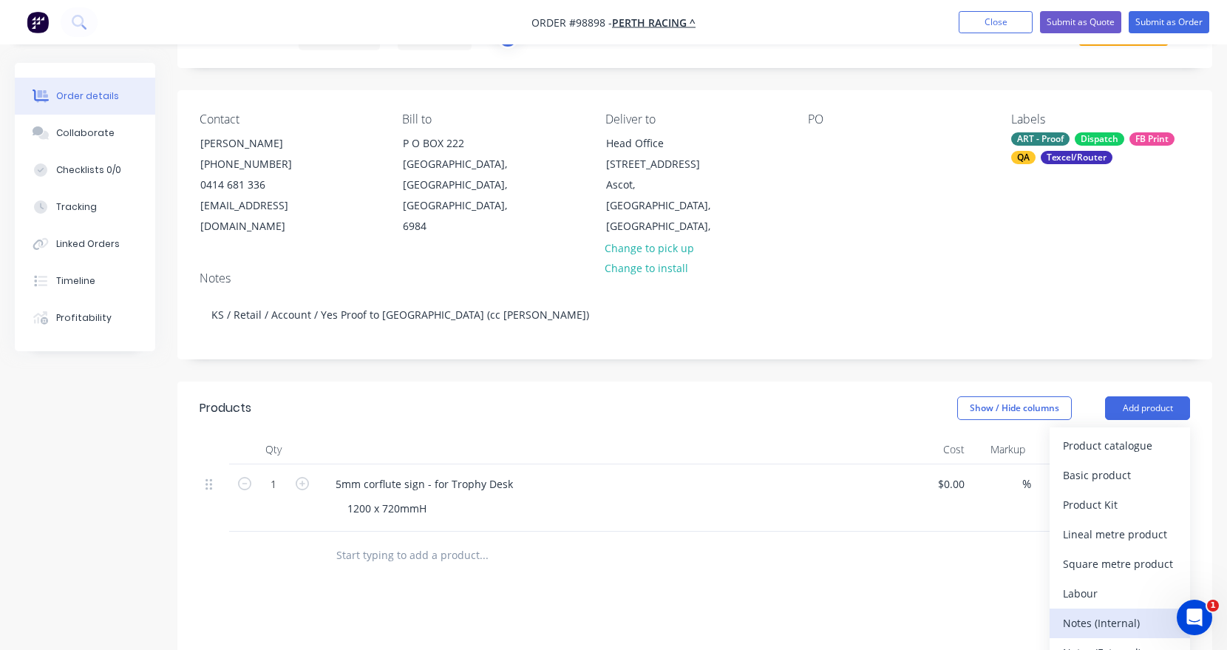
click at [1104, 612] on div "Notes (Internal)" at bounding box center [1120, 622] width 114 height 21
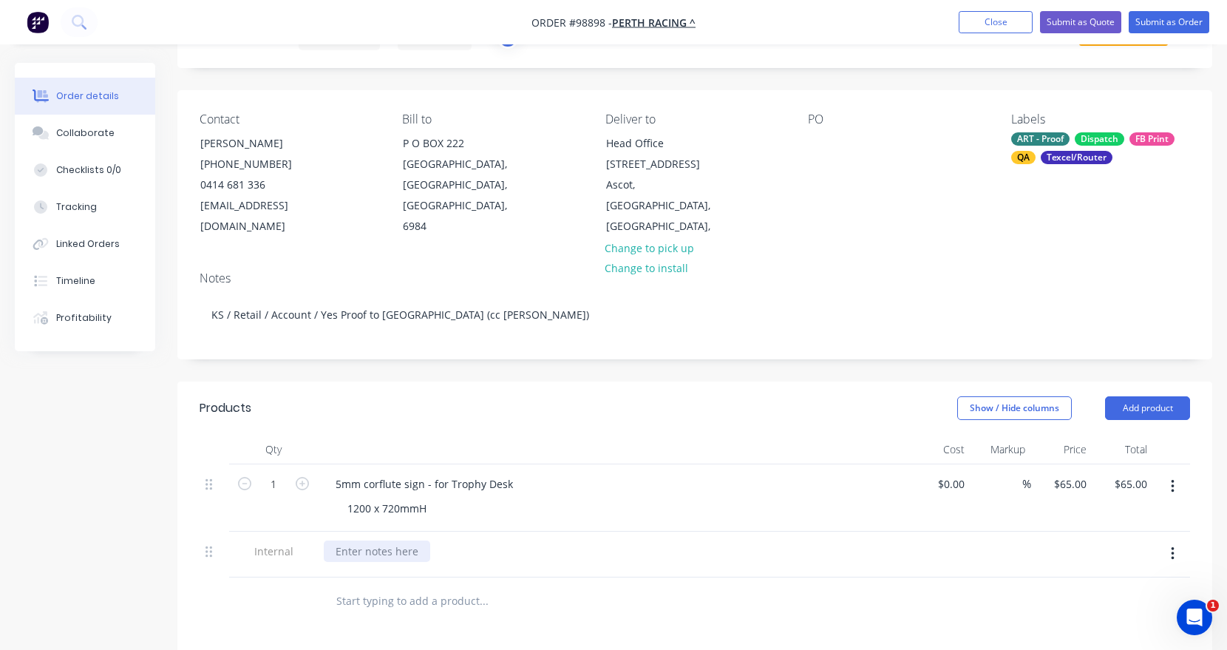
click at [379, 540] on div at bounding box center [377, 550] width 106 height 21
click at [359, 586] on input "text" at bounding box center [484, 601] width 296 height 30
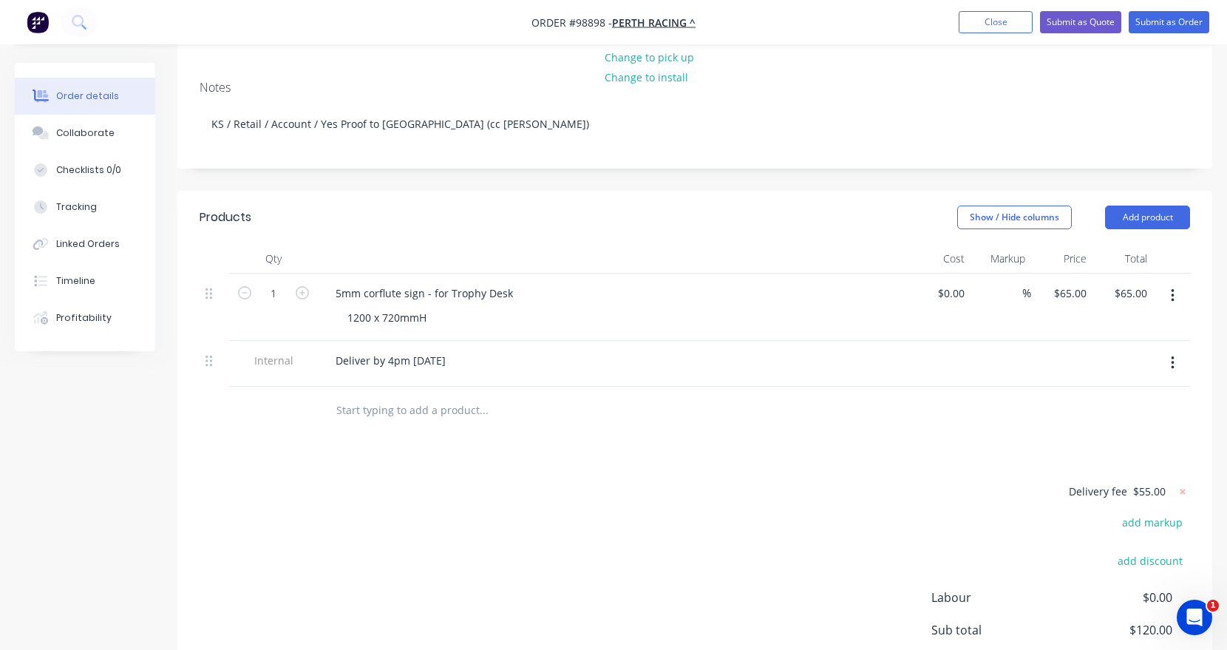
scroll to position [251, 0]
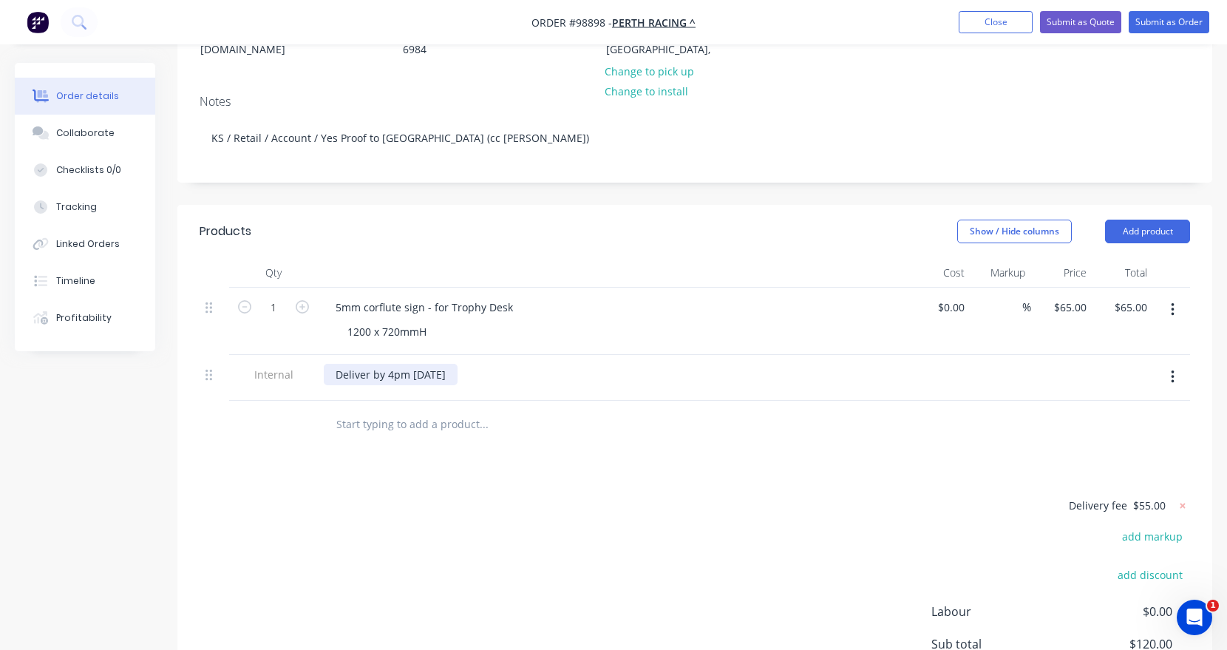
click at [458, 364] on div "Deliver by 4pm [DATE]" at bounding box center [391, 374] width 134 height 21
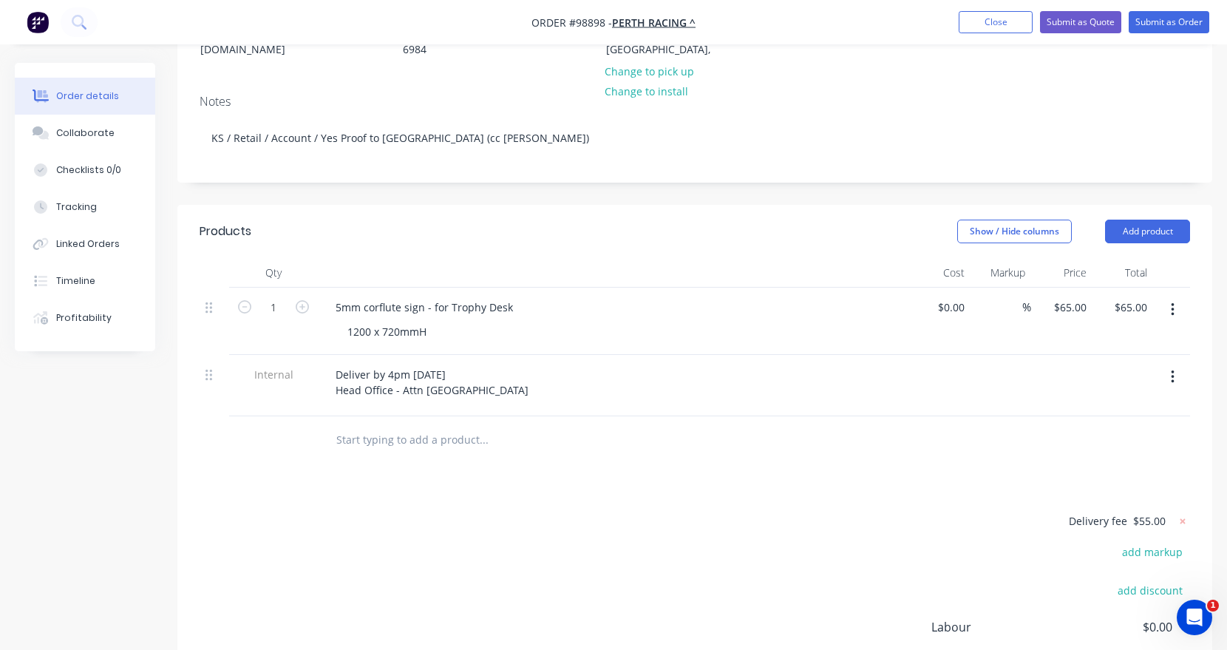
click at [444, 425] on input "text" at bounding box center [484, 440] width 296 height 30
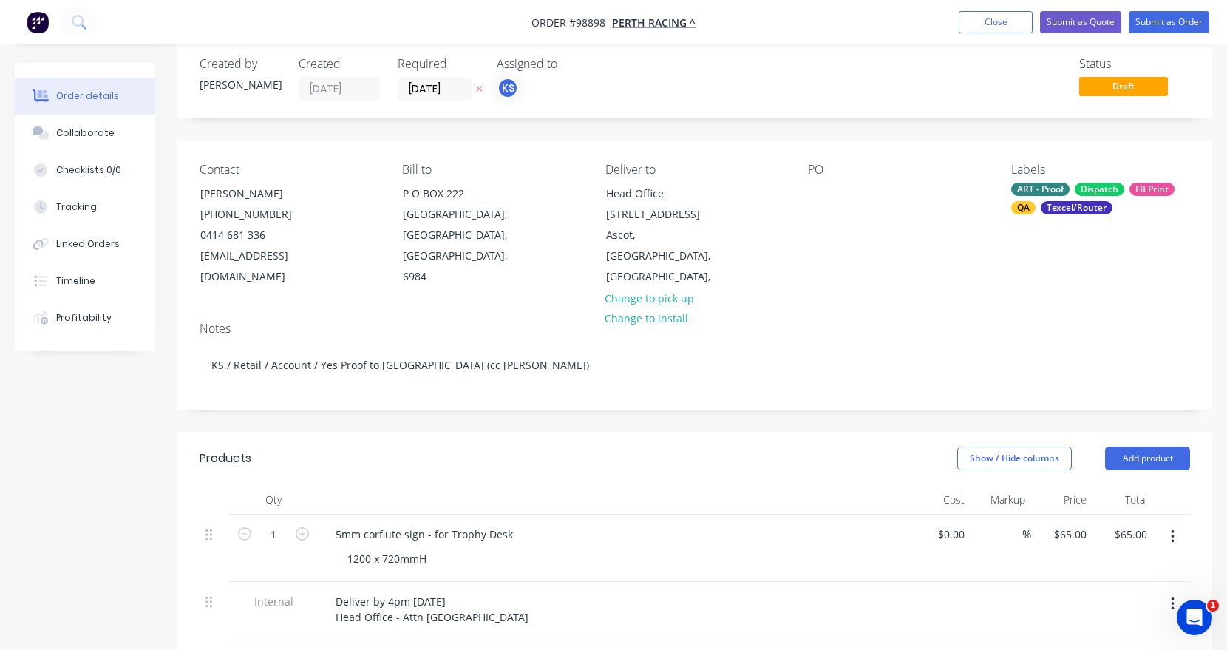
scroll to position [0, 0]
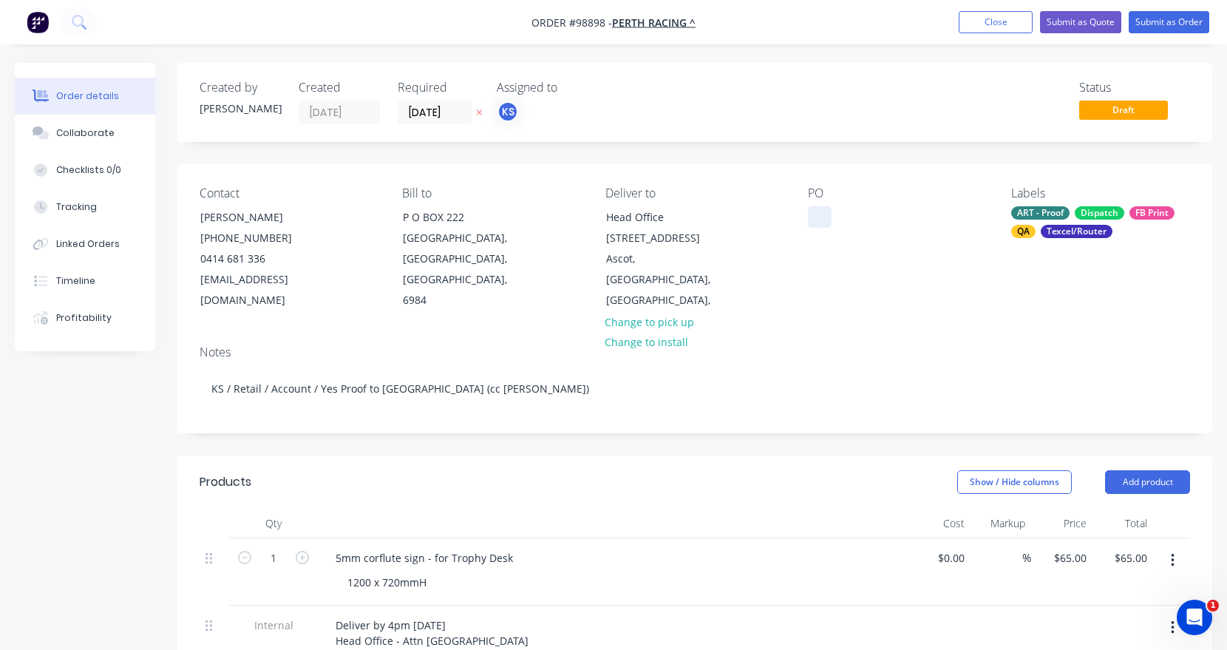
click at [826, 209] on div at bounding box center [820, 216] width 24 height 21
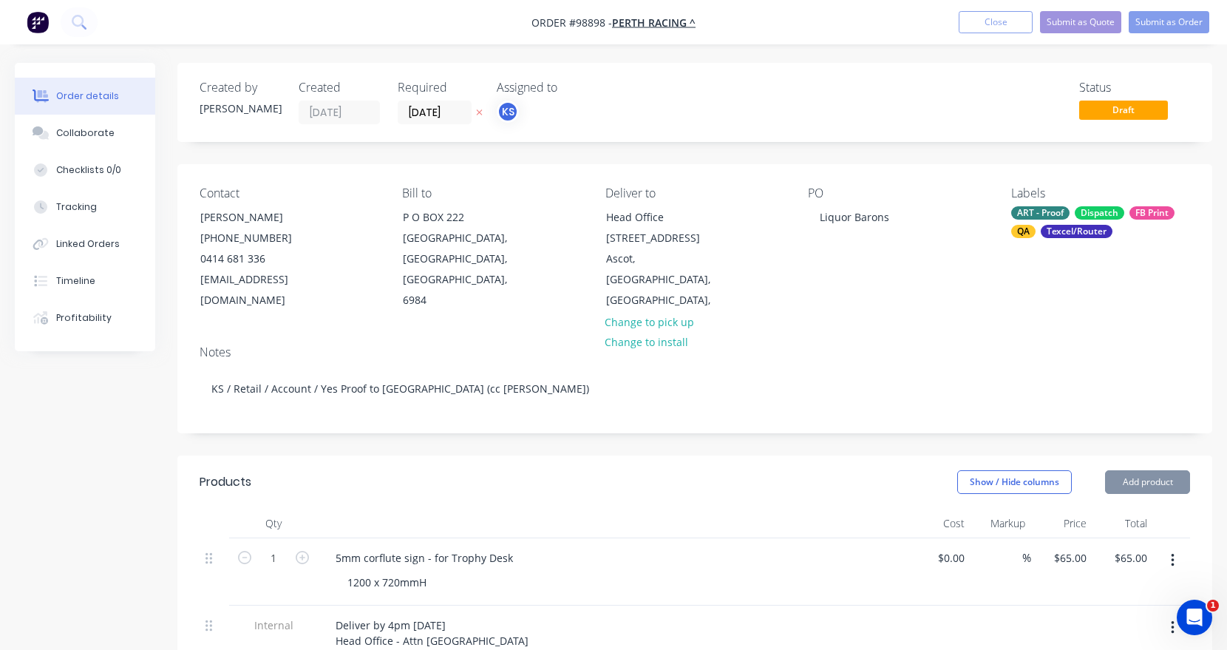
click at [462, 455] on header "Products Show / Hide columns Add product" at bounding box center [694, 481] width 1035 height 53
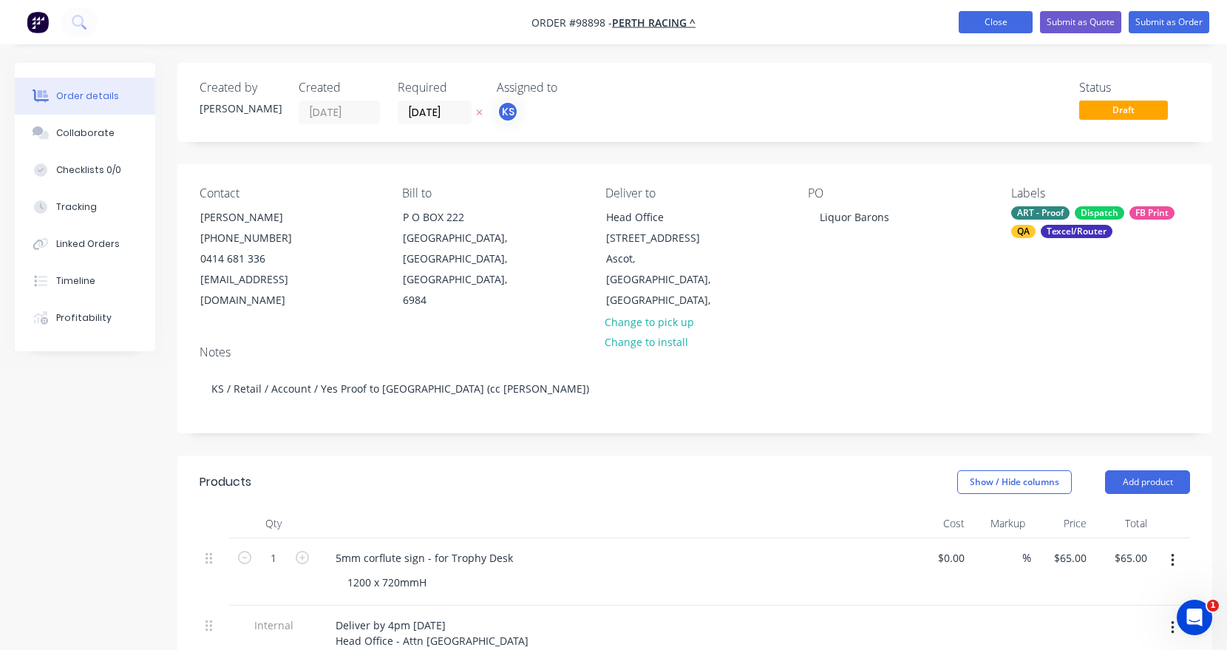
click at [1009, 24] on button "Close" at bounding box center [996, 22] width 74 height 22
